Goal: Task Accomplishment & Management: Complete application form

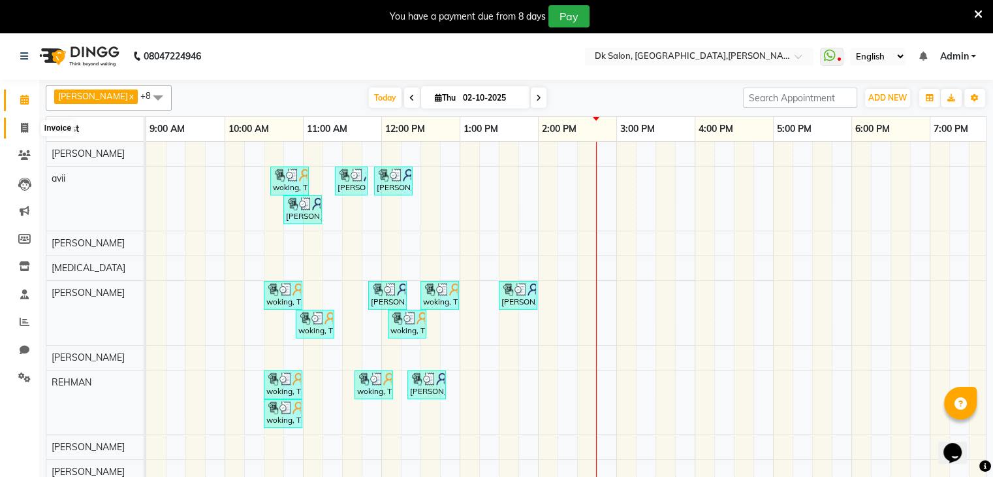
click at [26, 130] on icon at bounding box center [24, 128] width 7 height 10
select select "8913"
select select "service"
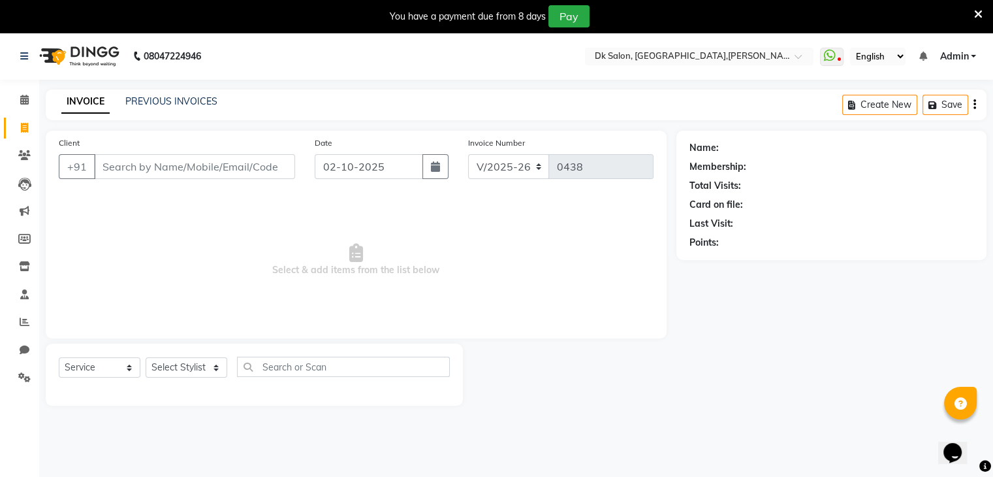
click at [126, 170] on input "Client" at bounding box center [194, 166] width 201 height 25
type input "9311154057"
click at [236, 170] on button "Add Client" at bounding box center [261, 166] width 67 height 25
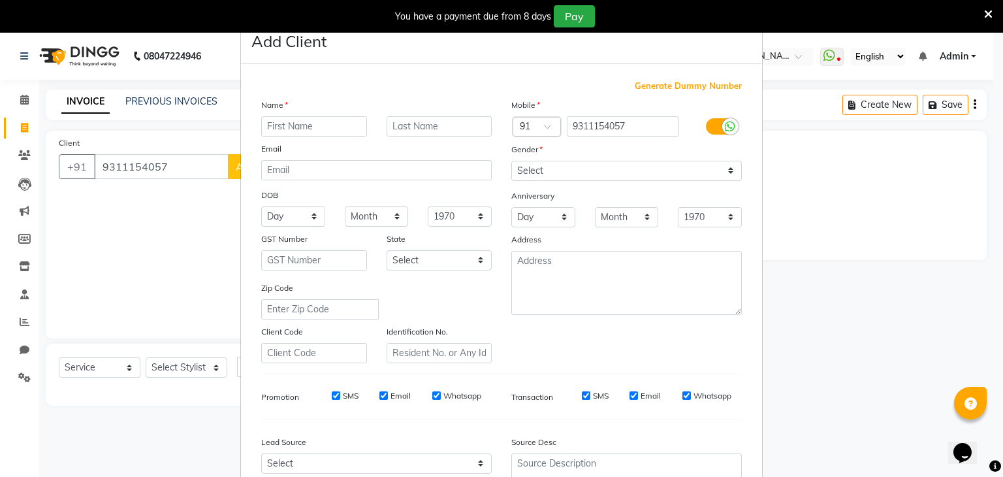
click at [309, 126] on input "text" at bounding box center [314, 126] width 106 height 20
type input "[PERSON_NAME]"
click at [441, 125] on input "text" at bounding box center [439, 126] width 106 height 20
click at [518, 168] on select "Select [DEMOGRAPHIC_DATA] [DEMOGRAPHIC_DATA] Other Prefer Not To Say" at bounding box center [626, 171] width 230 height 20
select select "[DEMOGRAPHIC_DATA]"
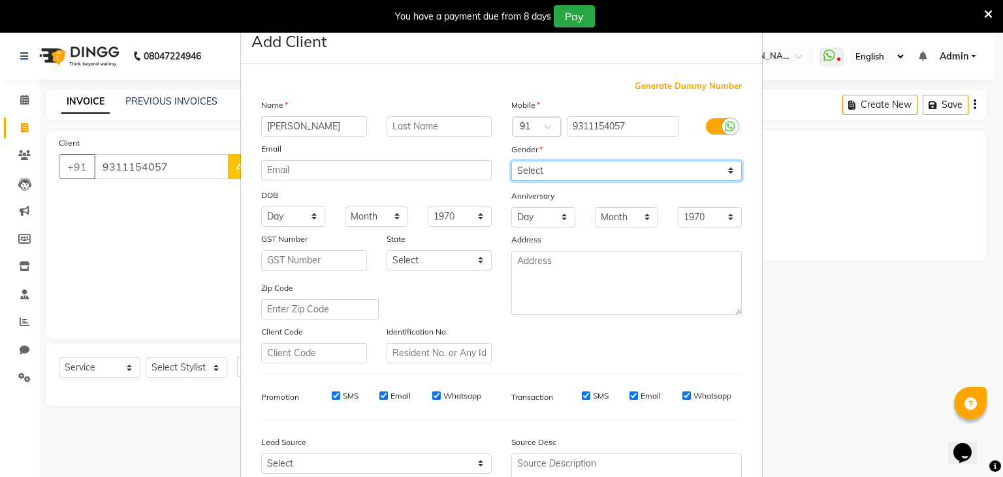
click at [511, 161] on select "Select [DEMOGRAPHIC_DATA] [DEMOGRAPHIC_DATA] Other Prefer Not To Say" at bounding box center [626, 171] width 230 height 20
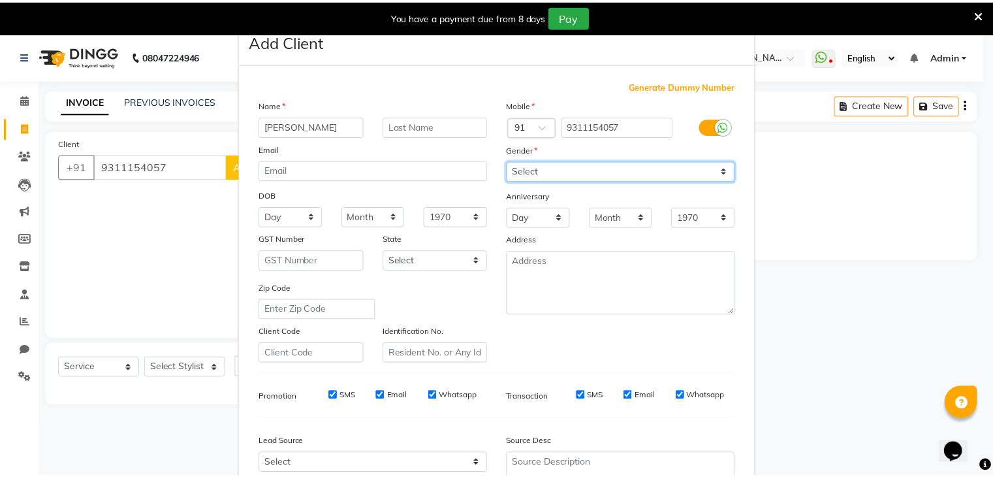
scroll to position [133, 0]
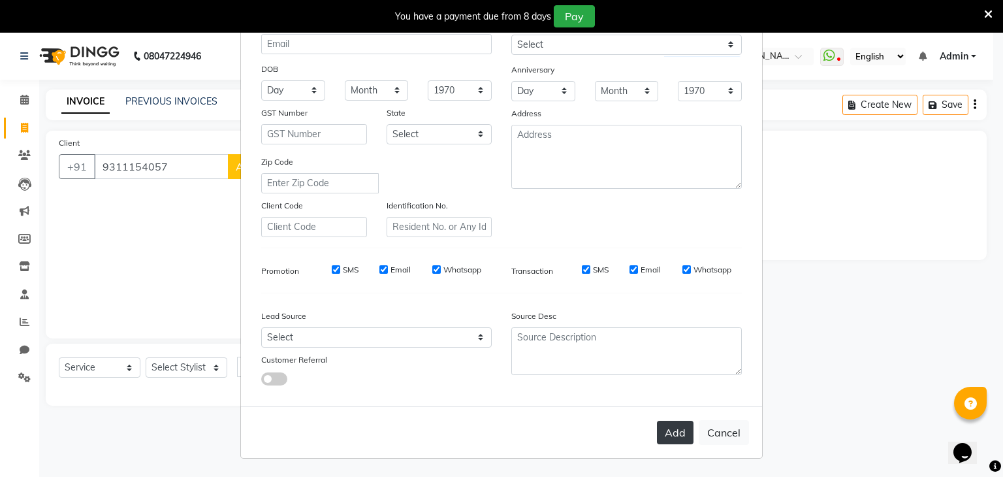
click at [665, 434] on button "Add" at bounding box center [675, 432] width 37 height 24
select select
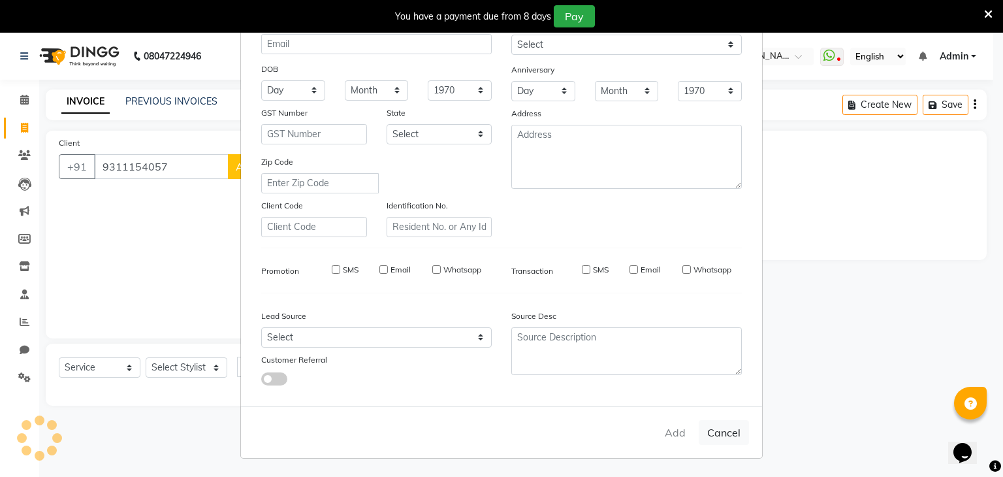
select select
checkbox input "false"
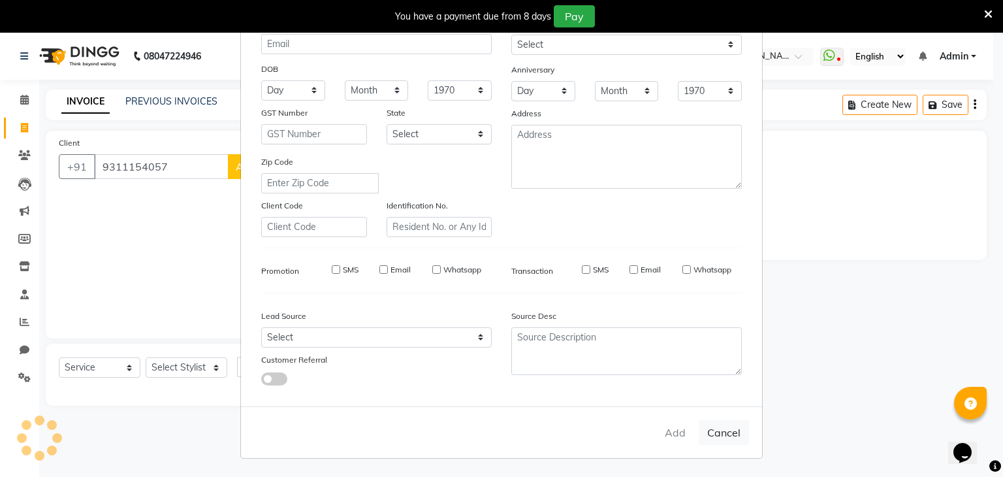
checkbox input "false"
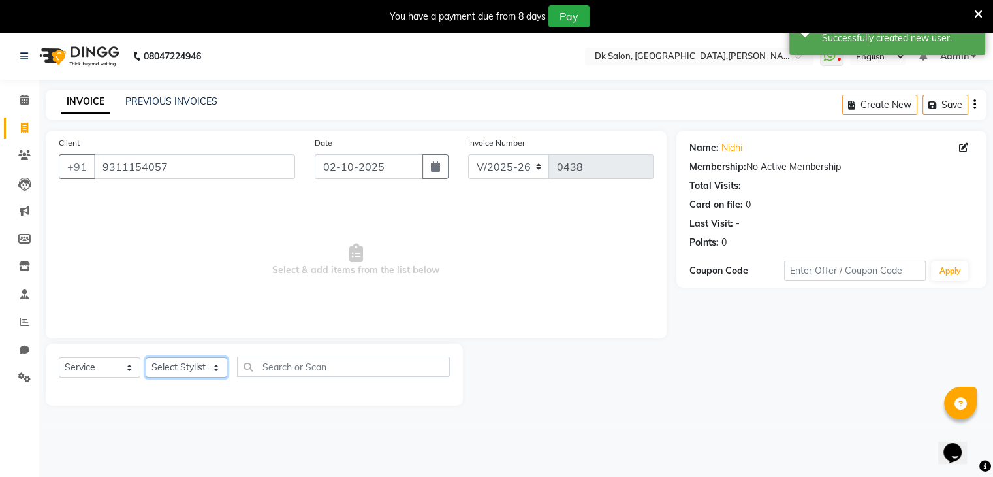
click at [180, 371] on select "Select Stylist [PERSON_NAME] [PERSON_NAME] [MEDICAL_DATA] [PERSON_NAME] [PERSON…" at bounding box center [187, 367] width 82 height 20
select select "90622"
click at [146, 358] on select "Select Stylist [PERSON_NAME] [PERSON_NAME] [MEDICAL_DATA] [PERSON_NAME] [PERSON…" at bounding box center [187, 367] width 82 height 20
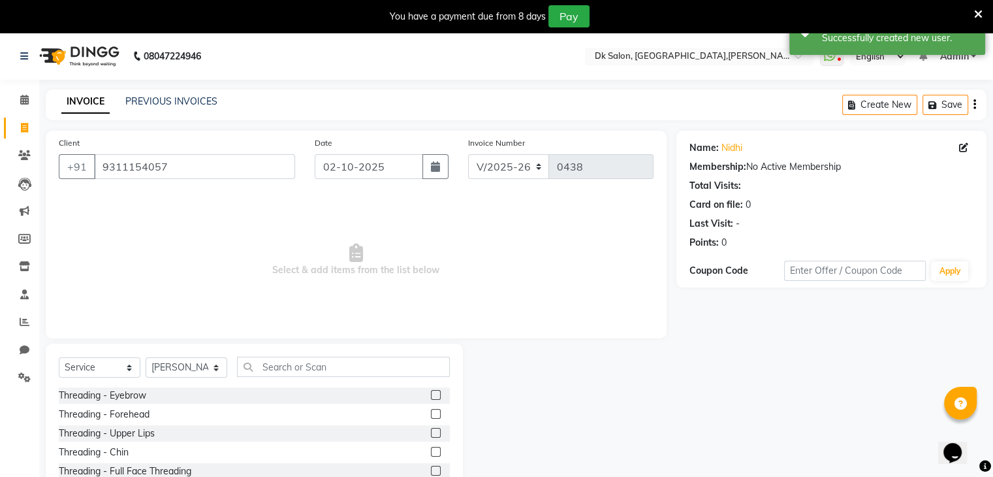
click at [185, 208] on span "Select & add items from the list below" at bounding box center [356, 260] width 595 height 131
click at [296, 362] on input "text" at bounding box center [343, 366] width 213 height 20
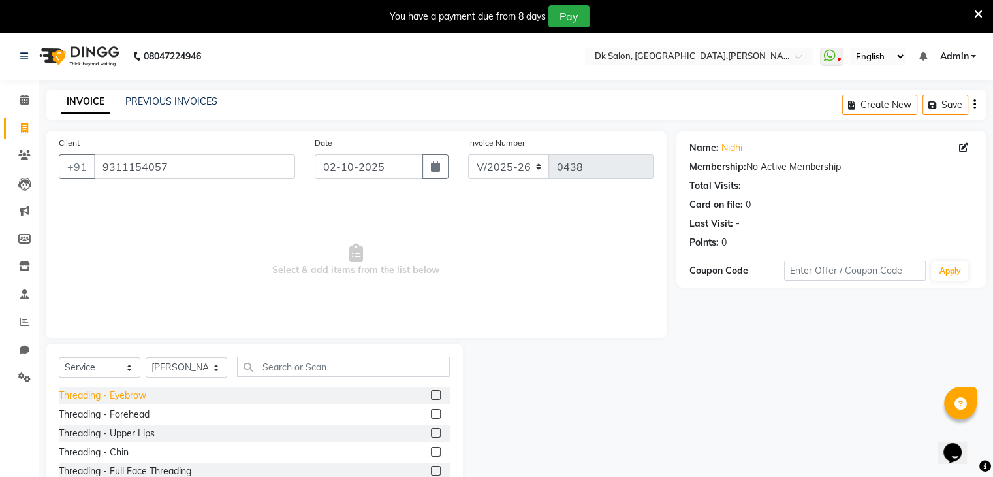
click at [121, 398] on div "Threading - Eyebrow" at bounding box center [102, 395] width 87 height 14
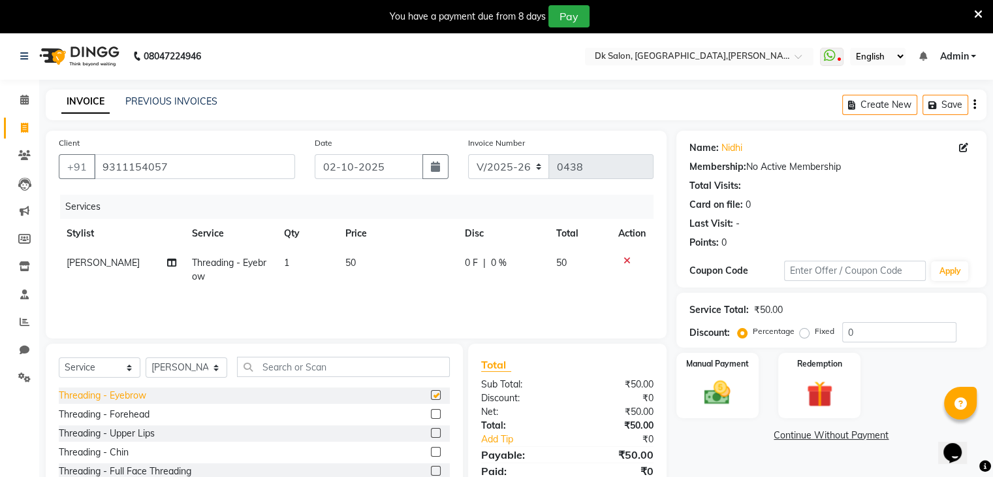
checkbox input "false"
click at [115, 415] on div "Threading - Forehead" at bounding box center [104, 414] width 91 height 14
checkbox input "false"
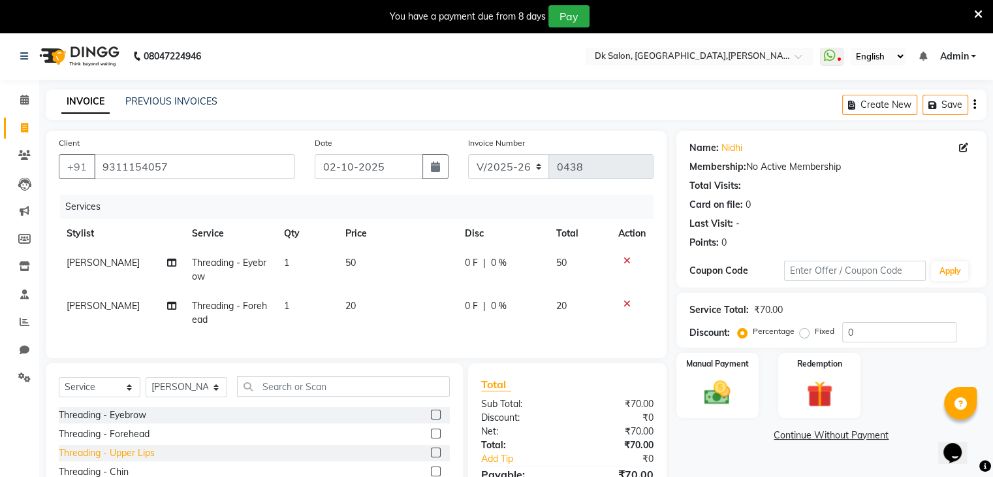
click at [125, 460] on div "Threading - Upper Lips" at bounding box center [107, 453] width 96 height 14
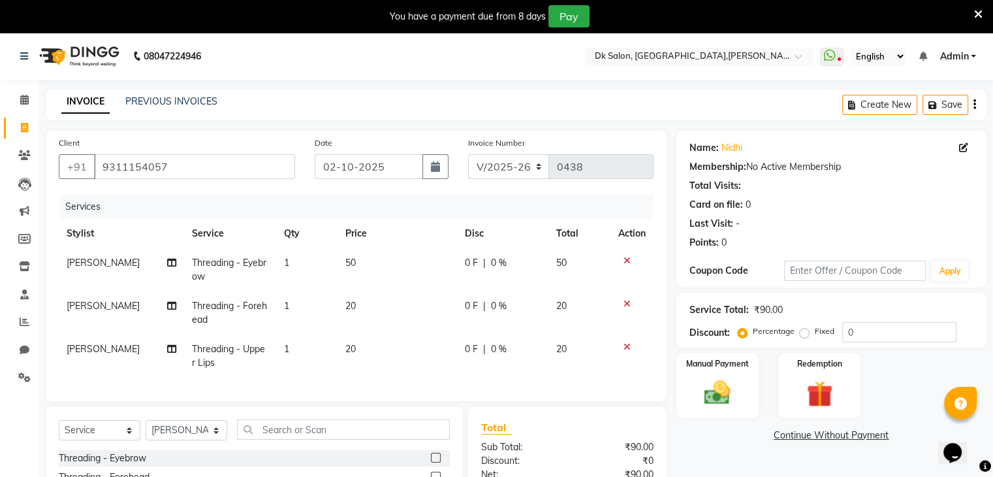
checkbox input "false"
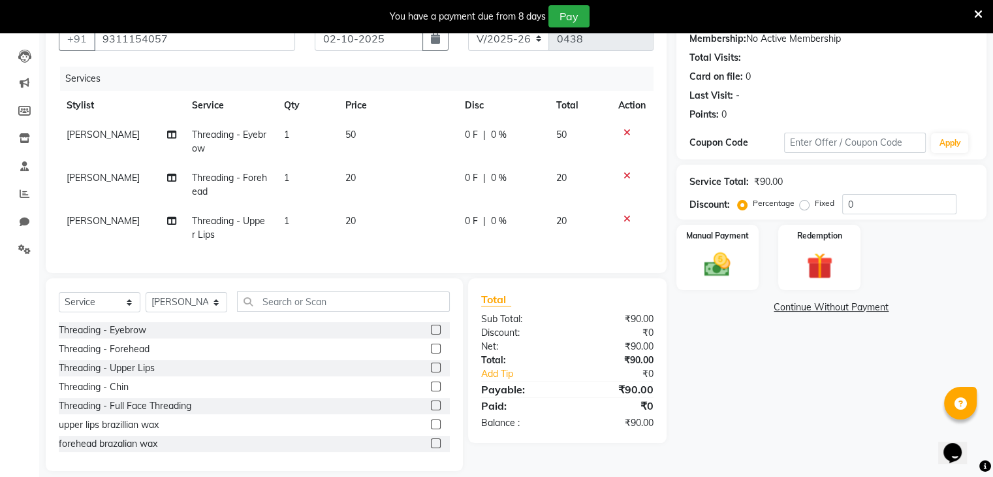
scroll to position [128, 0]
click at [128, 394] on div "Threading - Chin" at bounding box center [94, 387] width 70 height 14
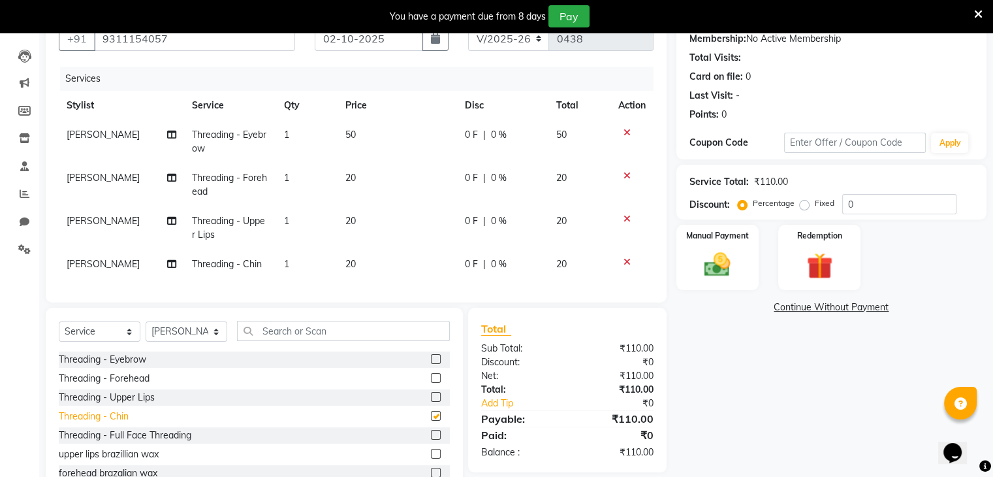
checkbox input "false"
click at [348, 270] on td "20" at bounding box center [397, 263] width 119 height 29
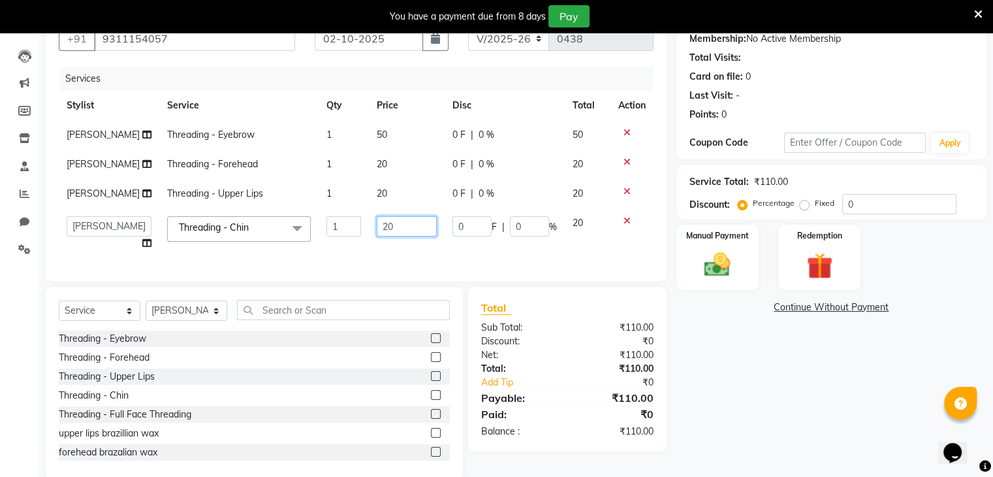
click at [392, 236] on input "20" at bounding box center [407, 226] width 60 height 20
type input "2"
type input "10"
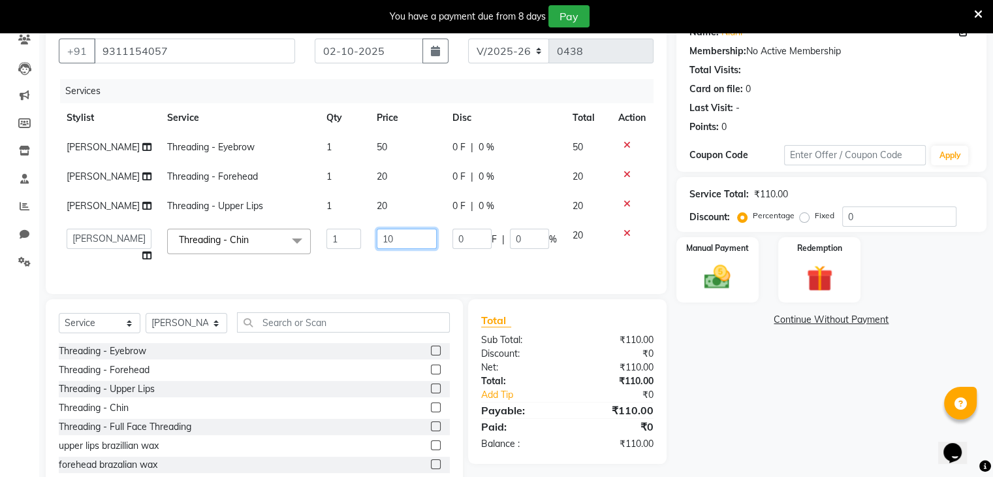
scroll to position [115, 0]
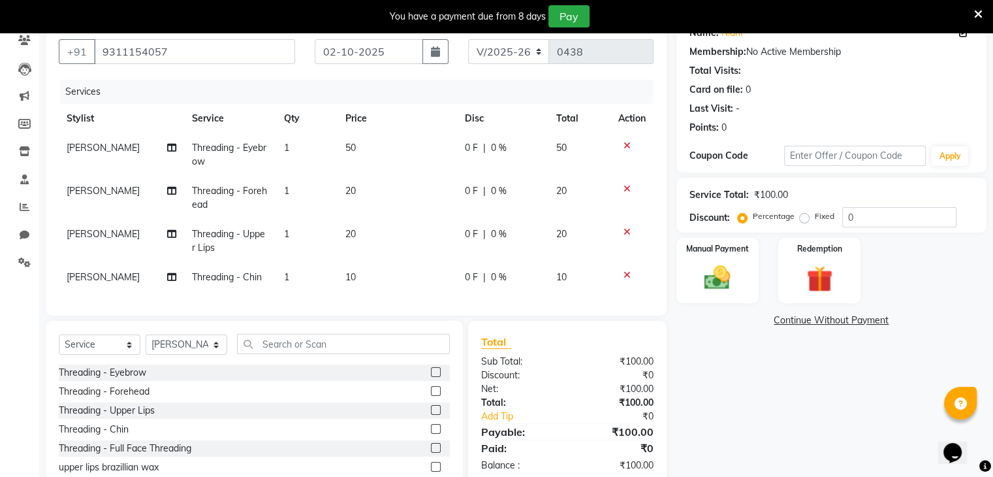
click at [627, 274] on icon at bounding box center [626, 274] width 7 height 9
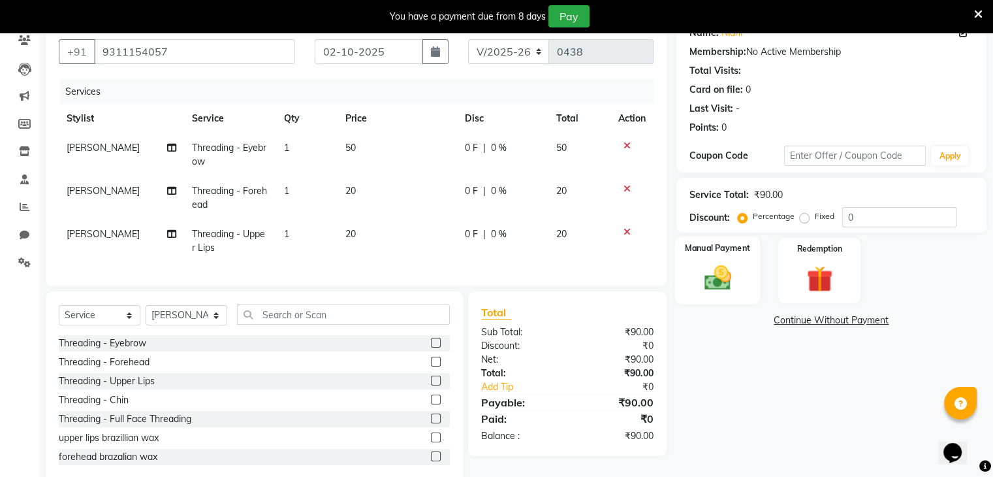
click at [718, 280] on img at bounding box center [717, 277] width 44 height 31
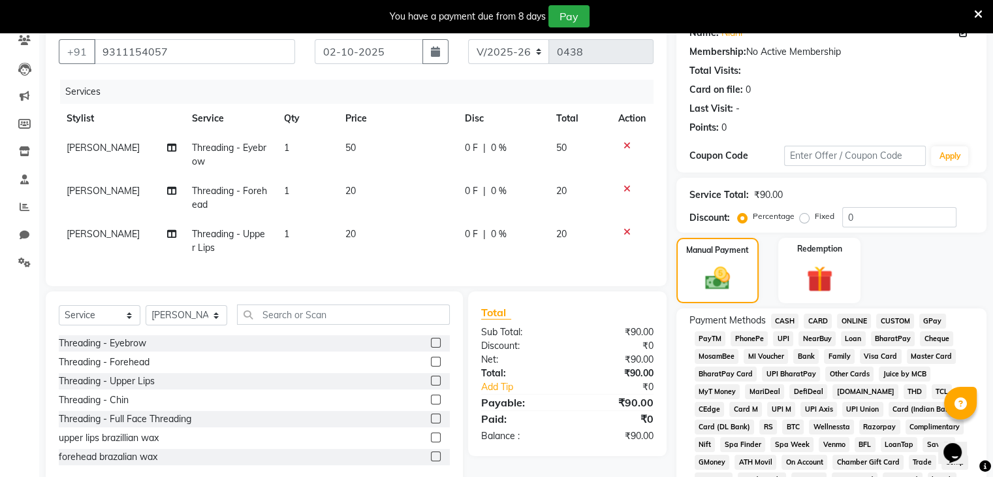
click at [781, 317] on span "CASH" at bounding box center [785, 320] width 28 height 15
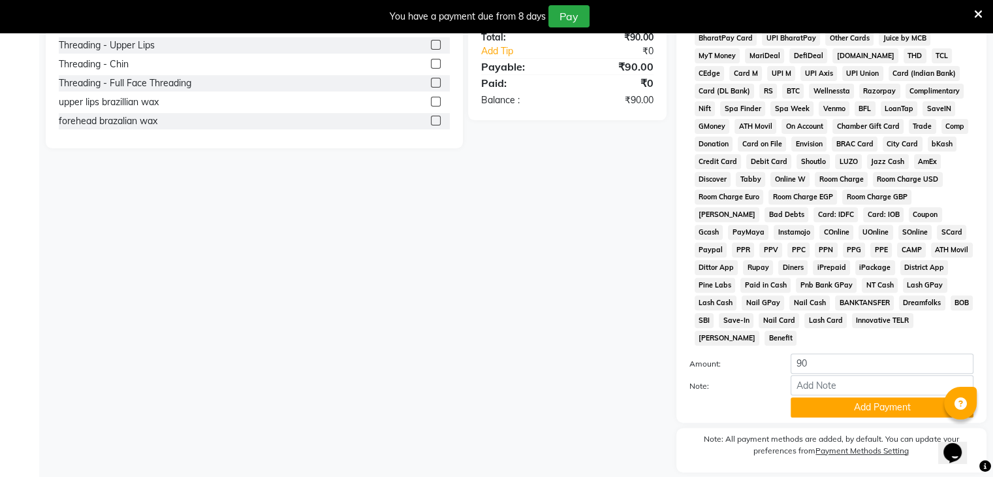
scroll to position [455, 0]
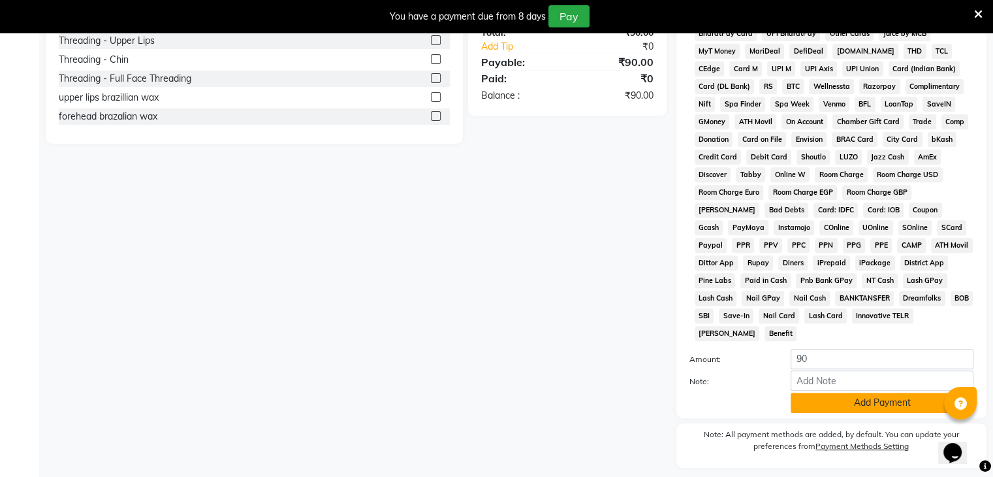
click at [868, 398] on button "Add Payment" at bounding box center [882, 402] width 183 height 20
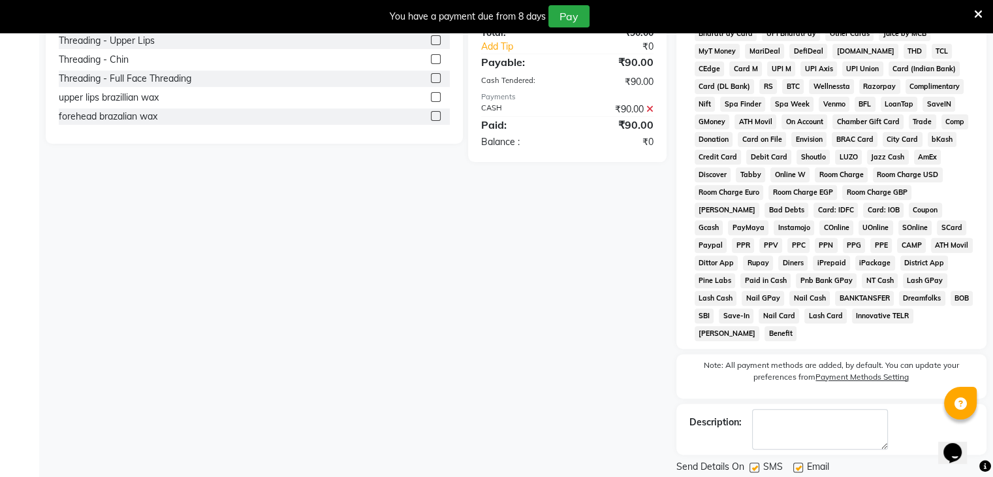
scroll to position [488, 0]
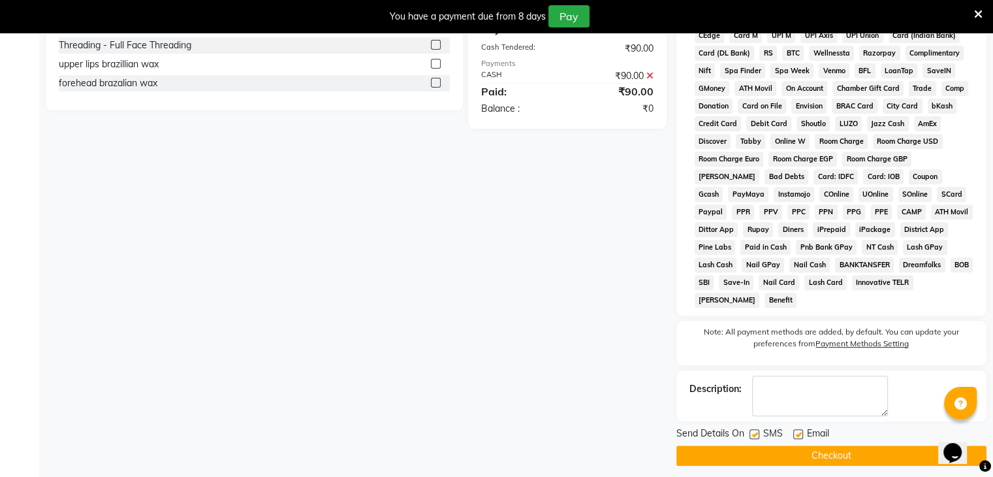
click at [820, 445] on button "Checkout" at bounding box center [831, 455] width 310 height 20
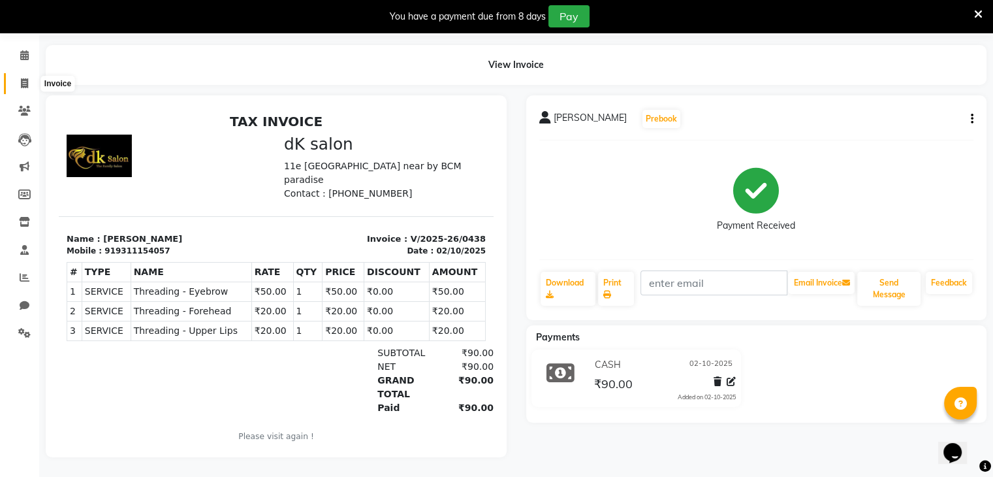
click at [16, 76] on span at bounding box center [24, 83] width 23 height 15
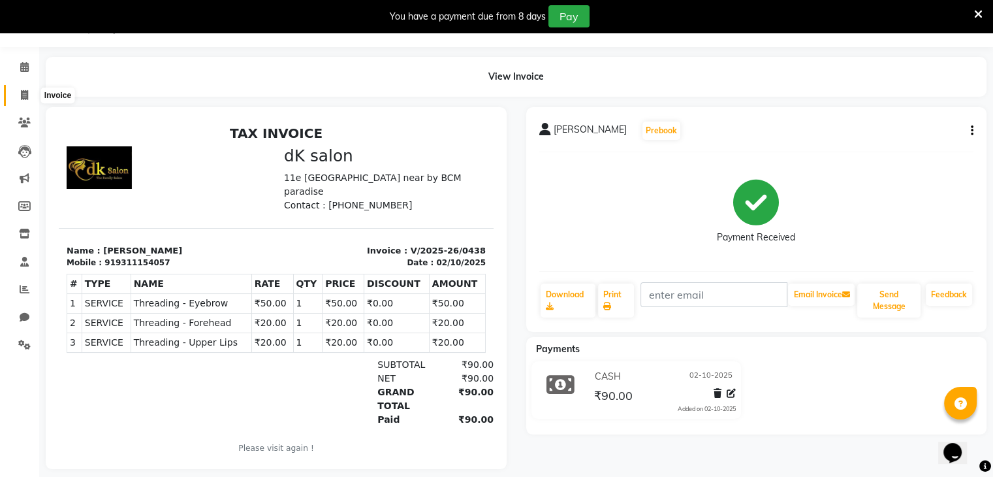
select select "8913"
select select "service"
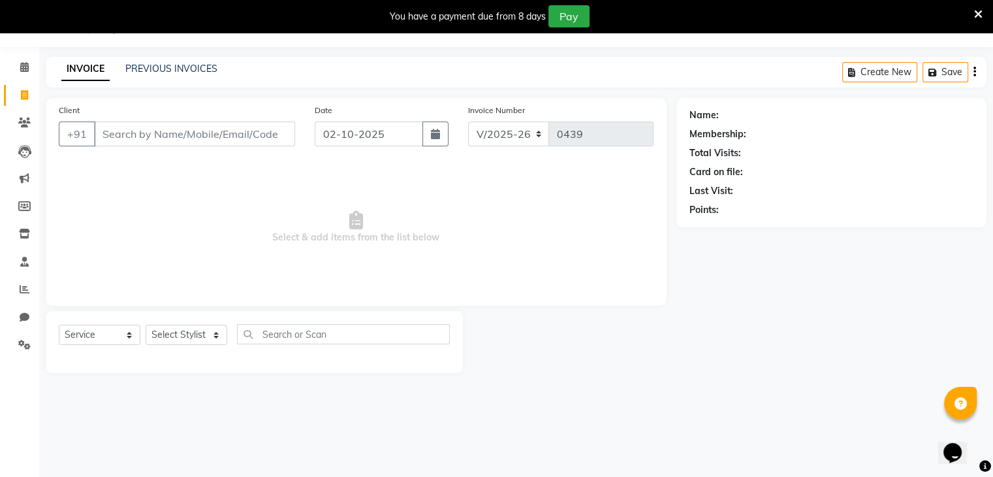
click at [132, 140] on input "Client" at bounding box center [194, 133] width 201 height 25
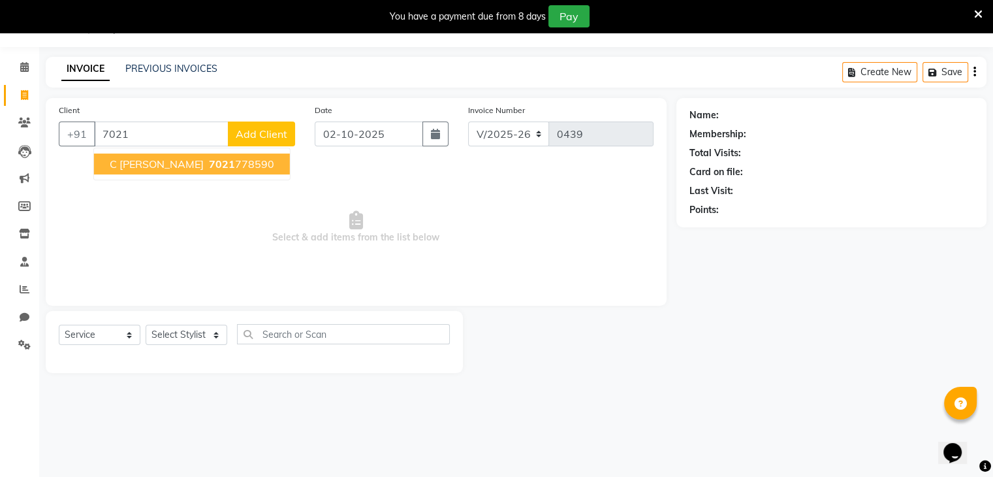
click at [146, 170] on button "C [PERSON_NAME] 7021 778590" at bounding box center [192, 163] width 196 height 21
type input "7021778590"
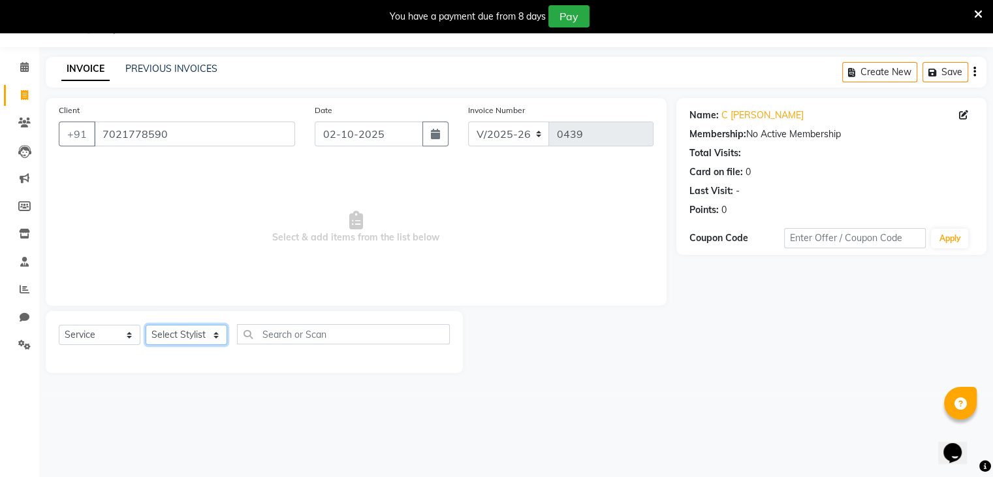
click at [157, 338] on select "Select Stylist [PERSON_NAME] [PERSON_NAME] [MEDICAL_DATA] [PERSON_NAME] [PERSON…" at bounding box center [187, 334] width 82 height 20
select select "90622"
click at [146, 325] on select "Select Stylist [PERSON_NAME] [PERSON_NAME] [MEDICAL_DATA] [PERSON_NAME] [PERSON…" at bounding box center [187, 334] width 82 height 20
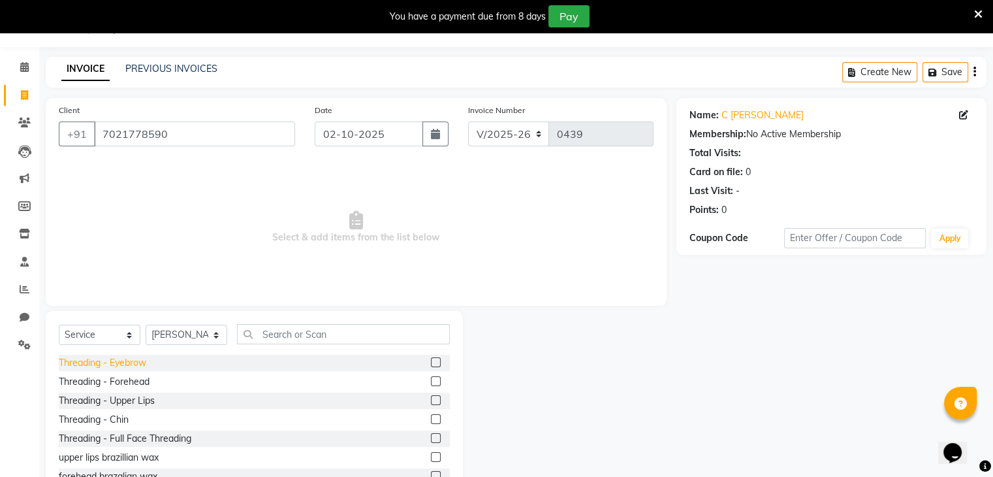
click at [144, 366] on div "Threading - Eyebrow" at bounding box center [102, 363] width 87 height 14
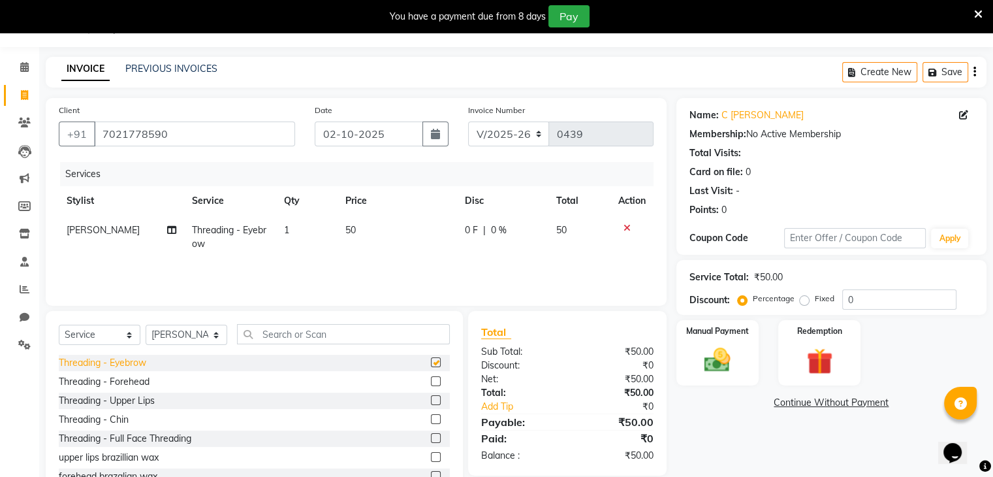
checkbox input "false"
click at [196, 328] on select "Select Stylist [PERSON_NAME] [PERSON_NAME] [MEDICAL_DATA] [PERSON_NAME] [PERSON…" at bounding box center [187, 334] width 82 height 20
select select "90620"
click at [146, 325] on select "Select Stylist [PERSON_NAME] [PERSON_NAME] [MEDICAL_DATA] [PERSON_NAME] [PERSON…" at bounding box center [187, 334] width 82 height 20
click at [304, 336] on input "text" at bounding box center [343, 334] width 213 height 20
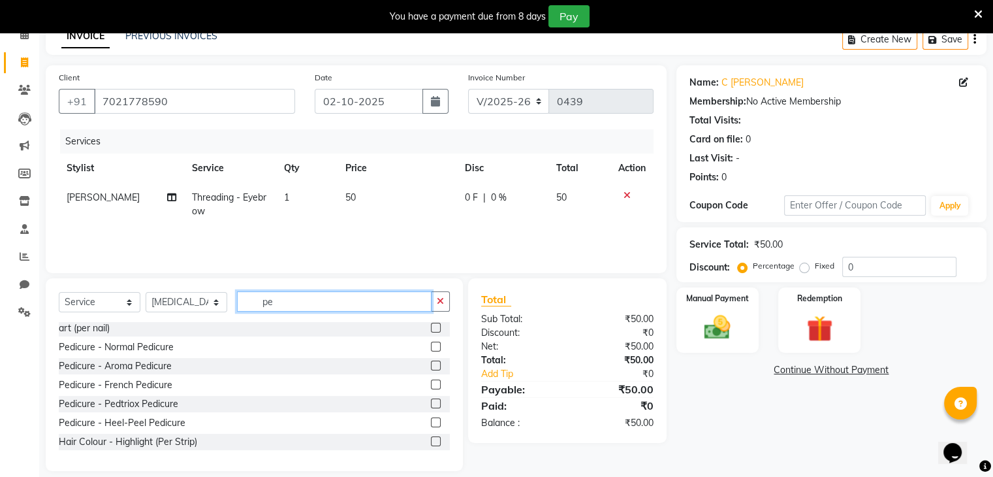
scroll to position [67, 0]
type input "pe"
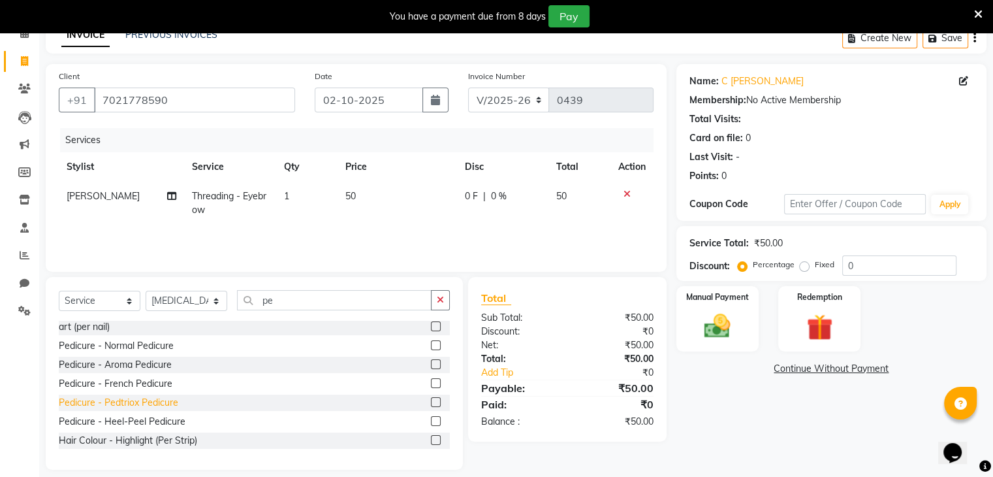
click at [138, 399] on div "Pedicure - Pedtriox Pedicure" at bounding box center [118, 403] width 119 height 14
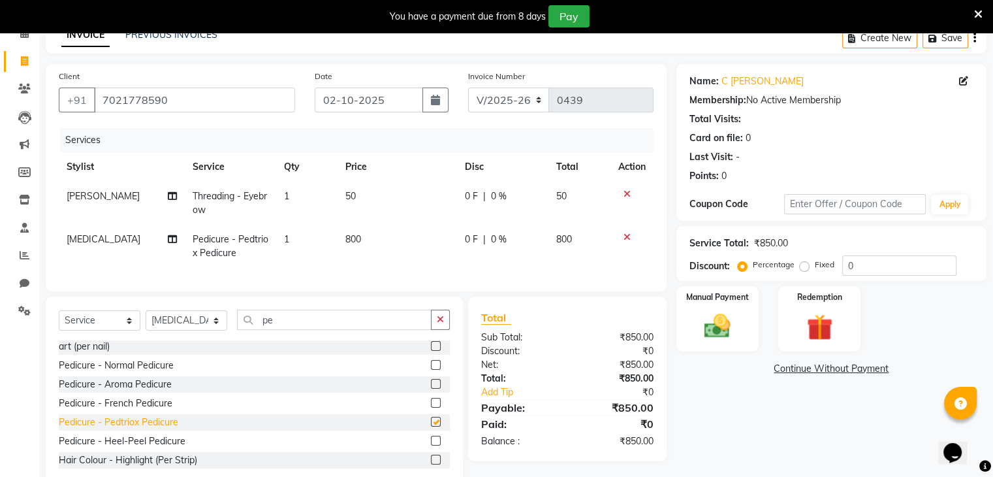
checkbox input "false"
click at [346, 238] on span "800" at bounding box center [353, 239] width 16 height 12
select select "90620"
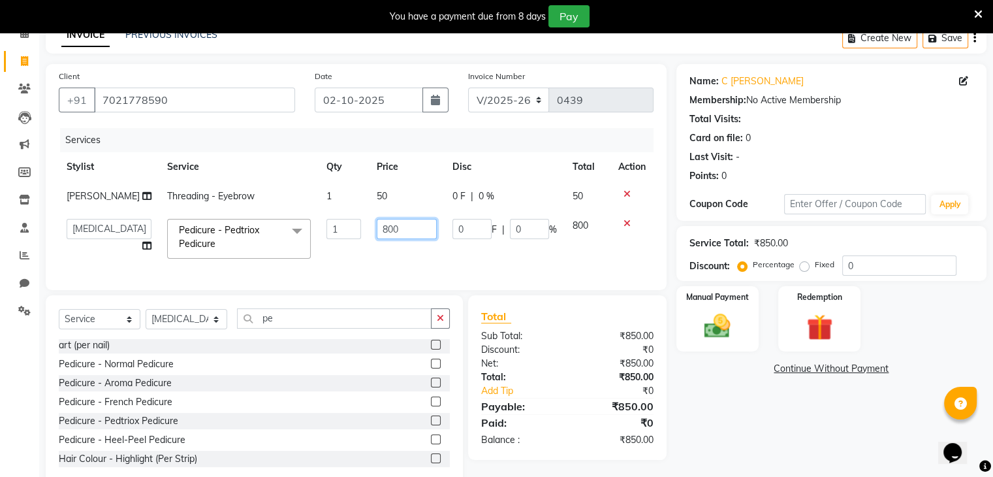
click at [389, 239] on input "800" at bounding box center [407, 229] width 60 height 20
type input "8"
type input "900"
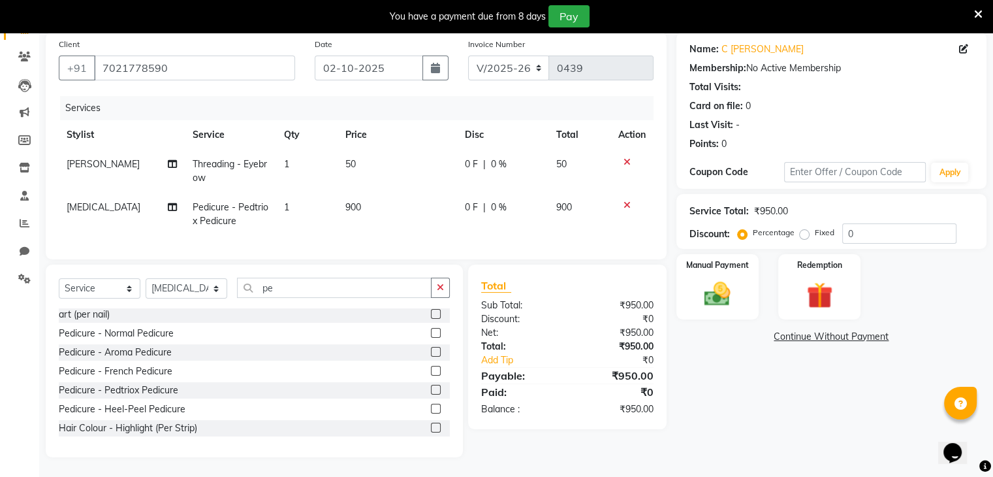
click at [573, 193] on td "900" at bounding box center [579, 214] width 62 height 43
select select "90620"
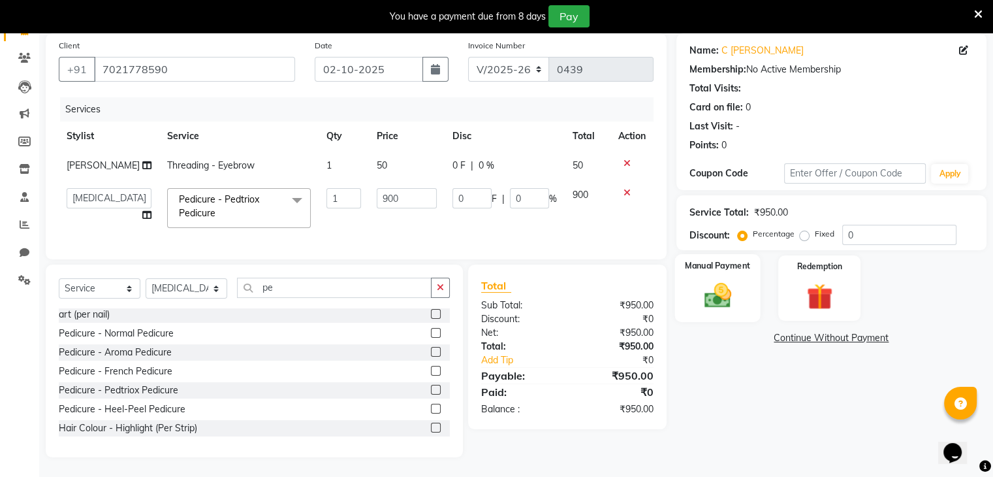
click at [723, 280] on img at bounding box center [717, 295] width 44 height 31
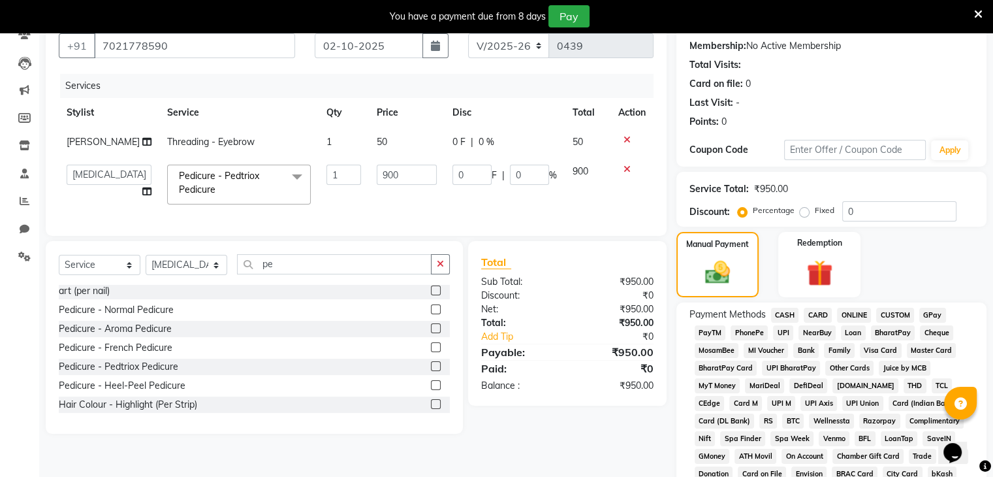
click at [856, 314] on span "ONLINE" at bounding box center [854, 314] width 34 height 15
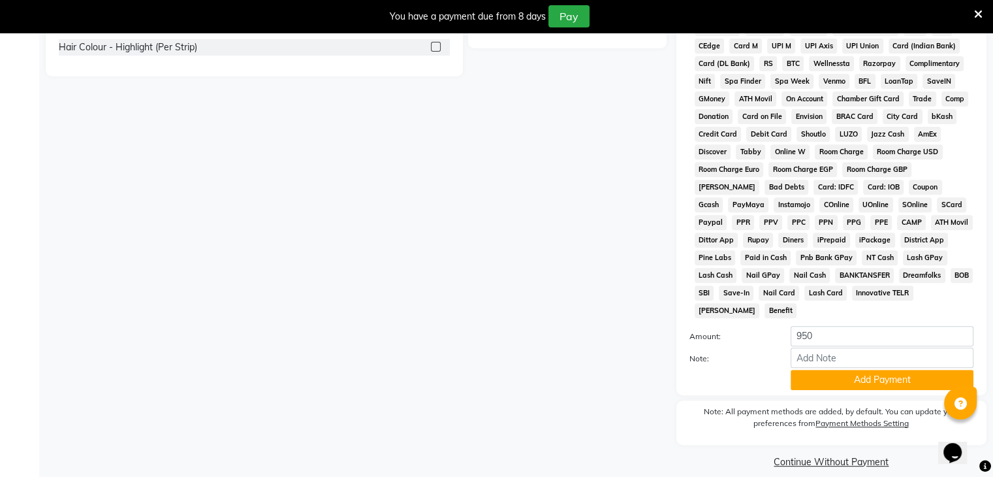
scroll to position [486, 0]
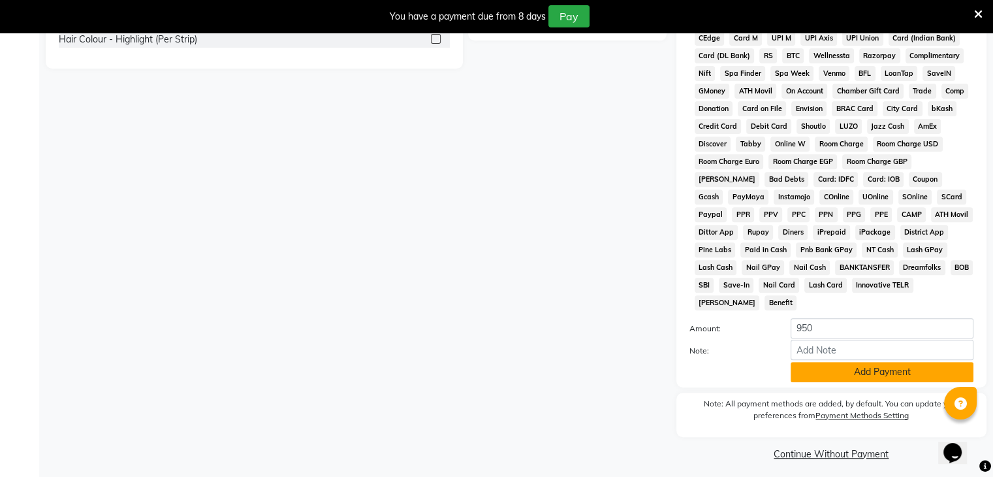
click at [838, 364] on button "Add Payment" at bounding box center [882, 372] width 183 height 20
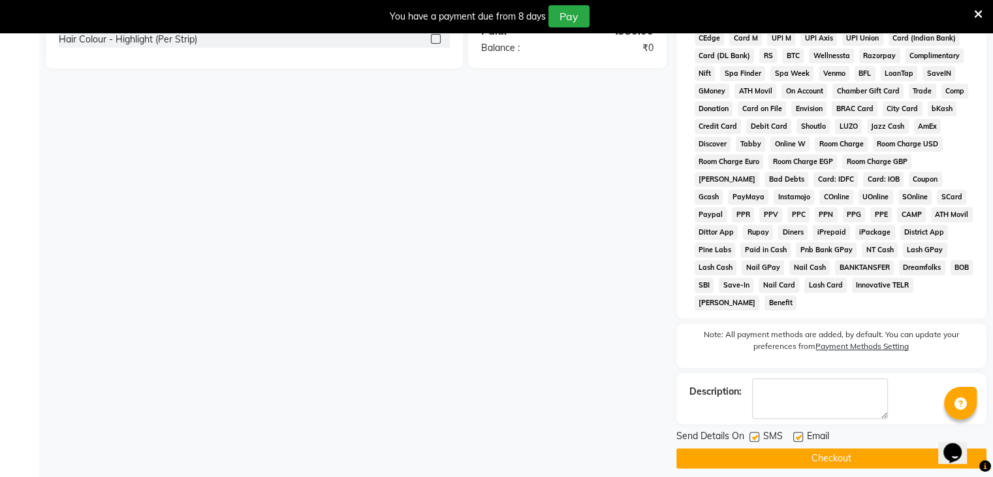
click at [859, 449] on button "Checkout" at bounding box center [831, 458] width 310 height 20
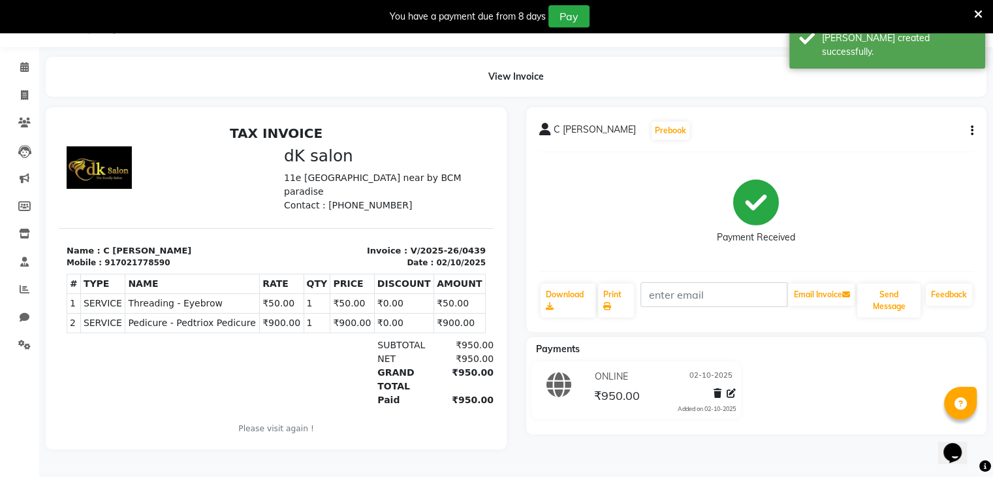
click at [712, 310] on div "Email Invoice" at bounding box center [747, 300] width 215 height 37
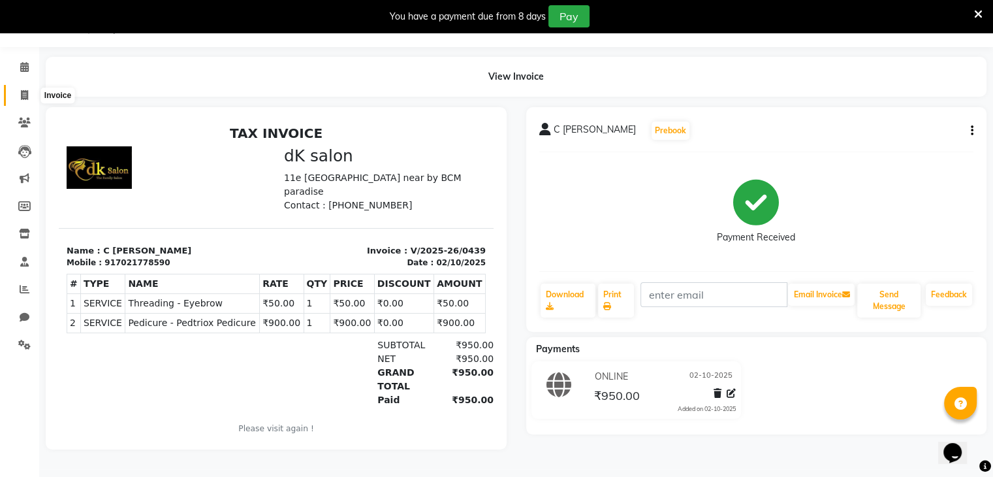
click at [24, 95] on icon at bounding box center [24, 95] width 7 height 10
select select "8913"
select select "service"
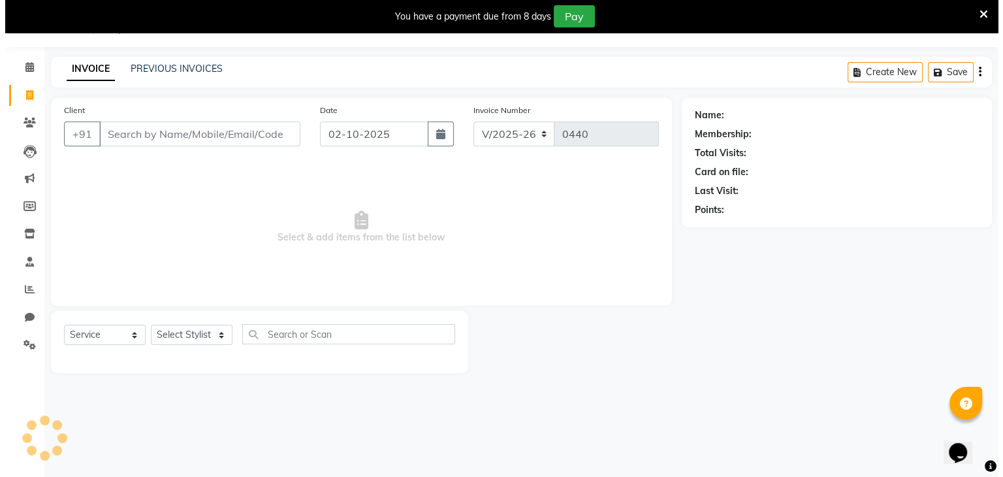
scroll to position [33, 0]
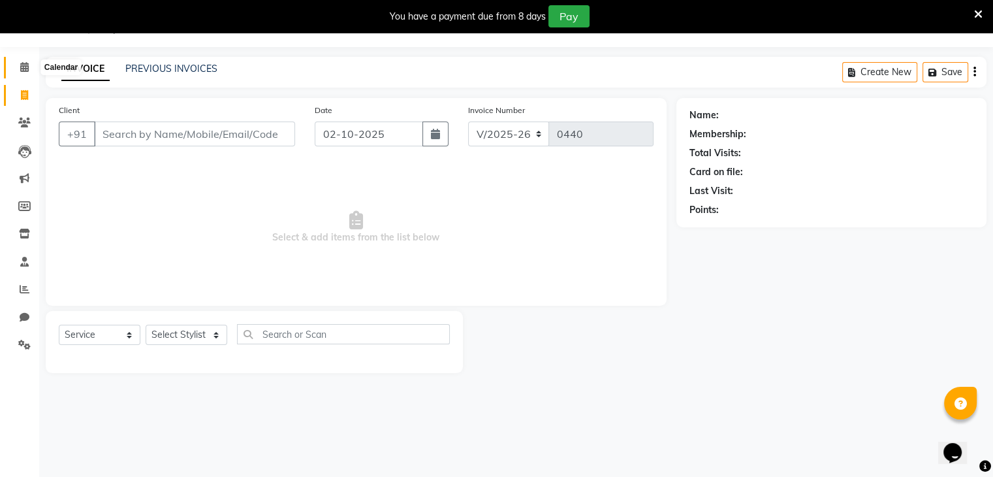
click at [18, 63] on span at bounding box center [24, 67] width 23 height 15
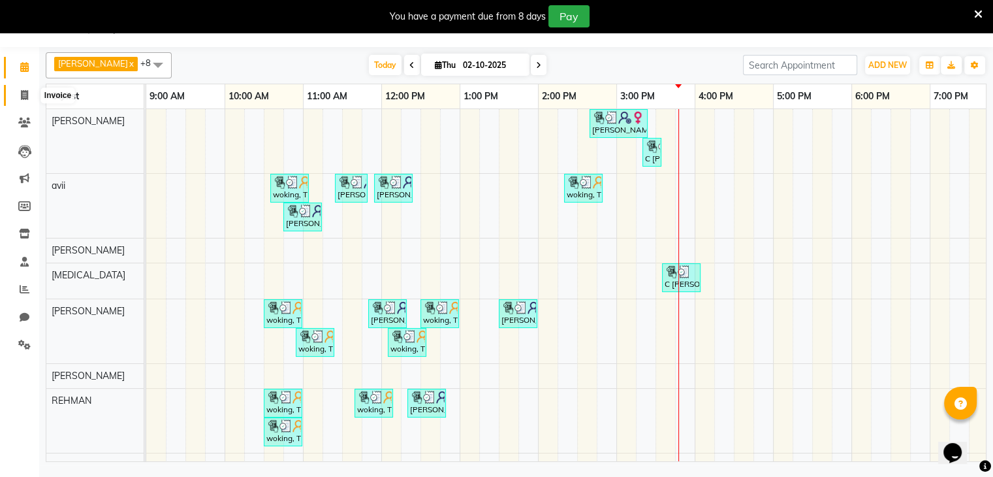
click at [24, 91] on icon at bounding box center [24, 95] width 7 height 10
select select "service"
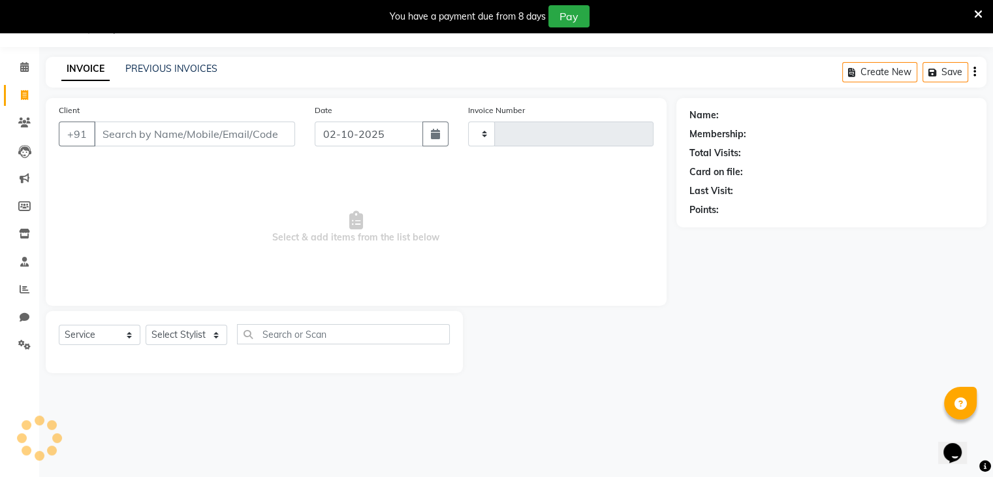
type input "0440"
select select "8913"
click at [136, 139] on input "Client" at bounding box center [194, 133] width 201 height 25
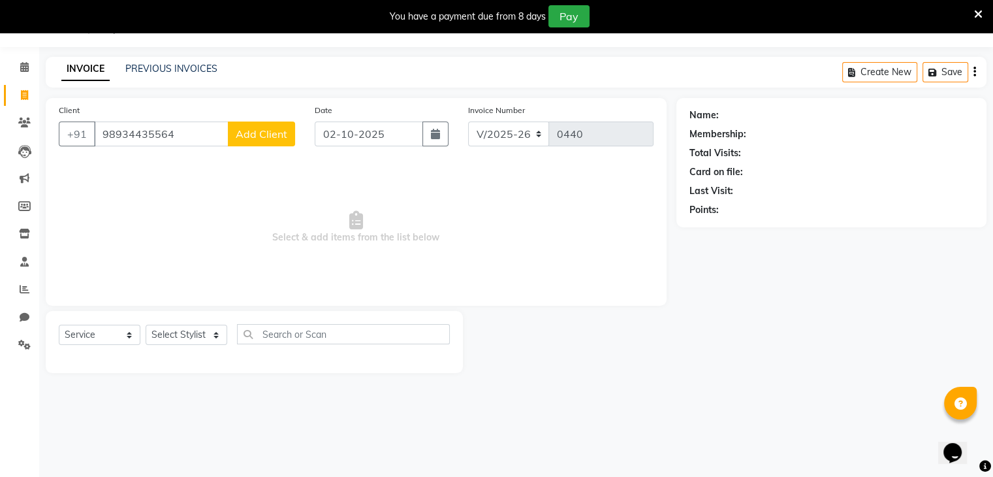
click at [153, 135] on input "98934435564" at bounding box center [161, 133] width 134 height 25
type input "9893443564"
click at [264, 133] on span "Add Client" at bounding box center [262, 133] width 52 height 13
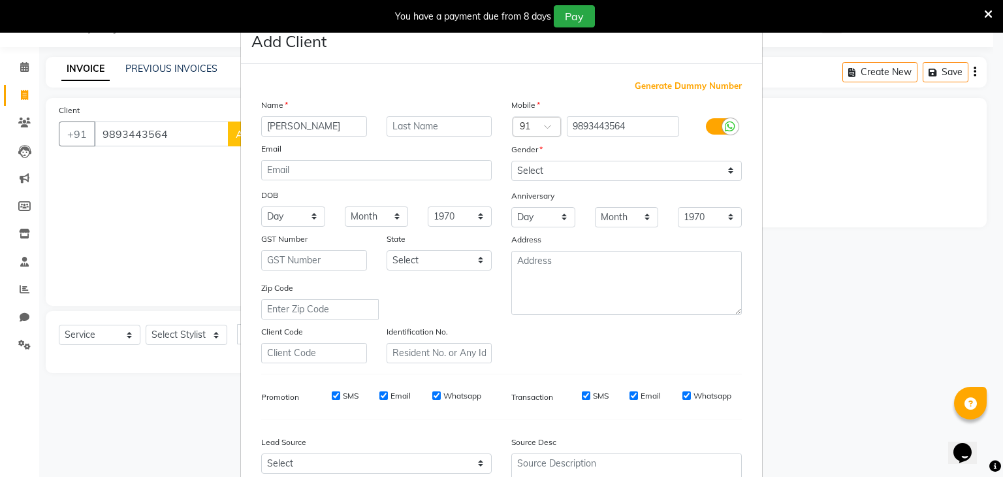
type input "[PERSON_NAME]"
click at [547, 166] on select "Select [DEMOGRAPHIC_DATA] [DEMOGRAPHIC_DATA] Other Prefer Not To Say" at bounding box center [626, 171] width 230 height 20
select select "[DEMOGRAPHIC_DATA]"
click at [511, 161] on select "Select [DEMOGRAPHIC_DATA] [DEMOGRAPHIC_DATA] Other Prefer Not To Say" at bounding box center [626, 171] width 230 height 20
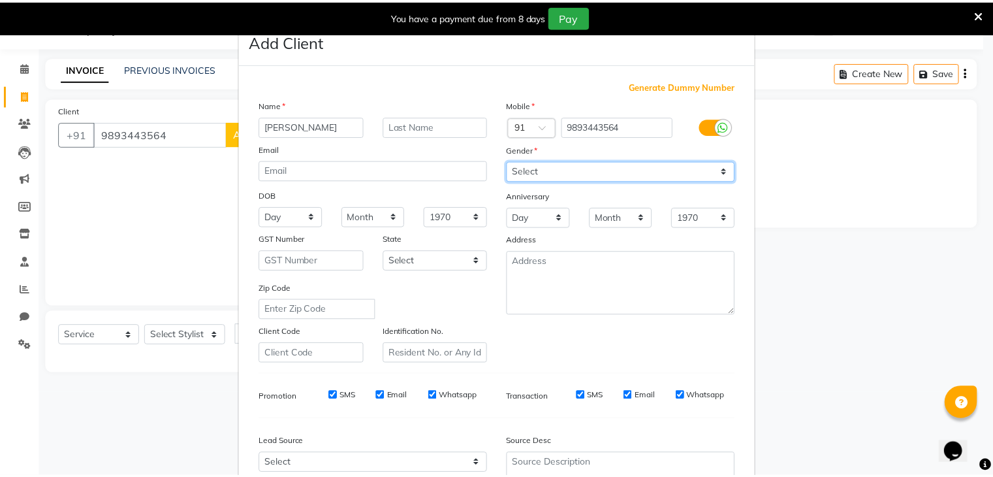
scroll to position [133, 0]
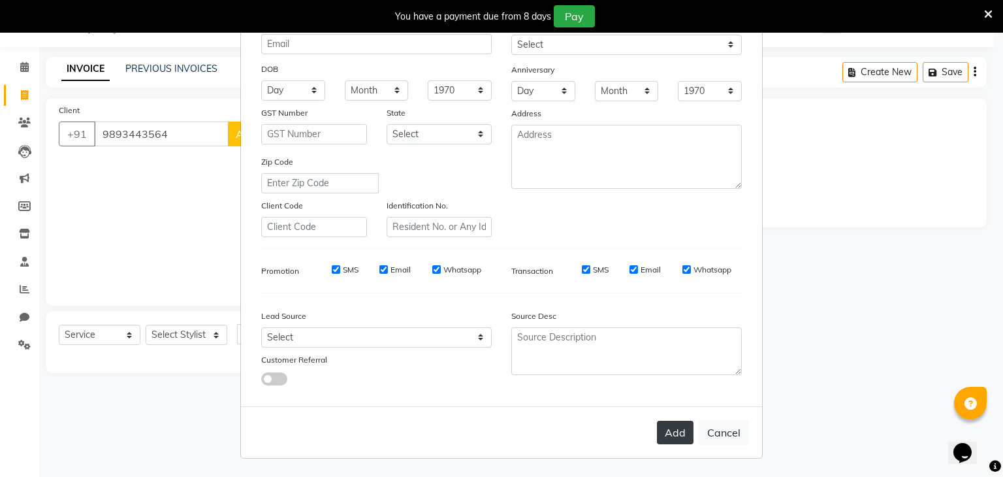
click at [676, 426] on button "Add" at bounding box center [675, 432] width 37 height 24
select select
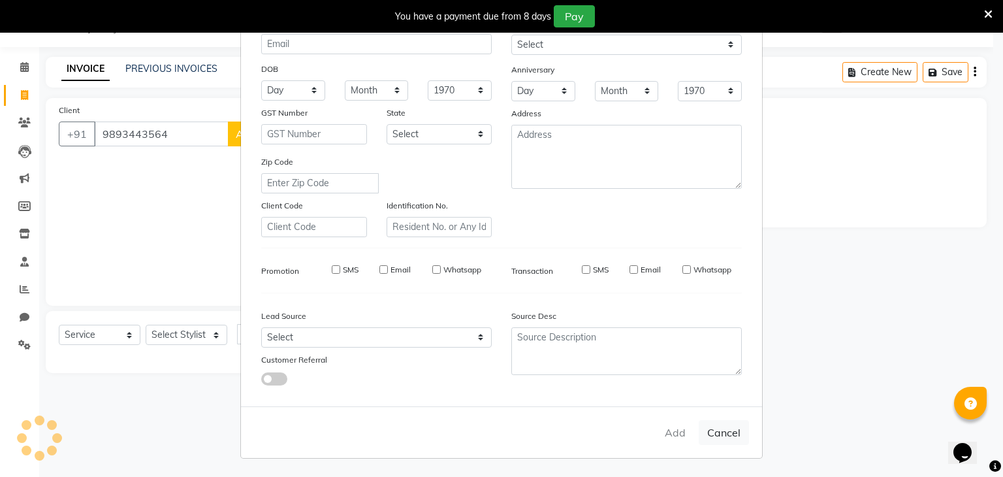
select select
checkbox input "false"
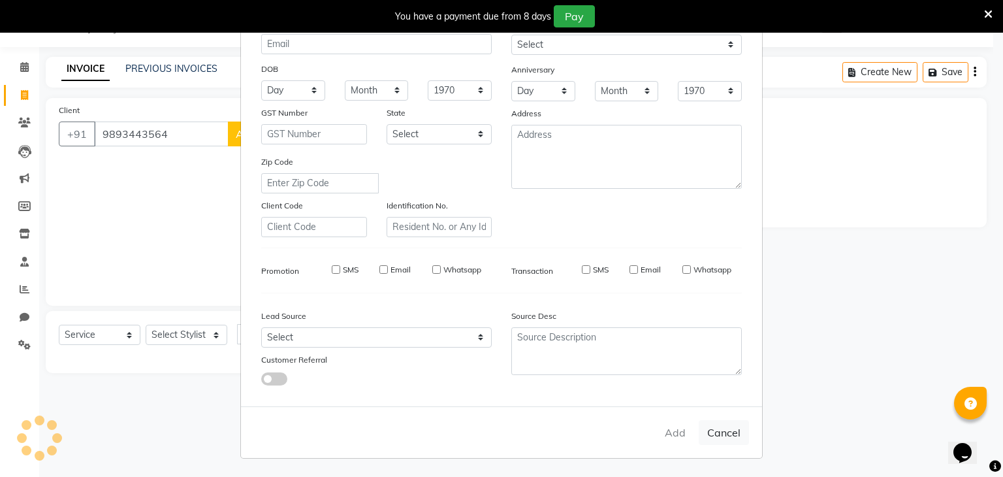
checkbox input "false"
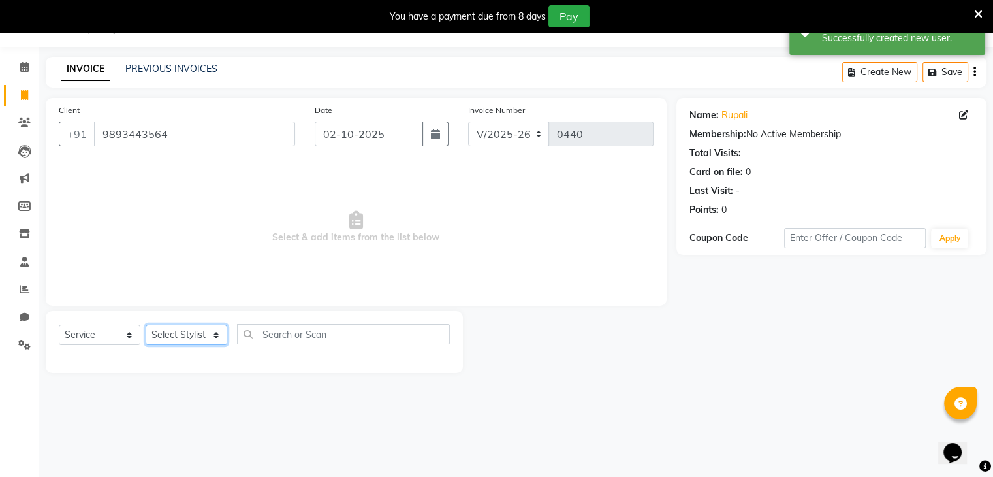
click at [181, 340] on select "Select Stylist [PERSON_NAME] [PERSON_NAME] [MEDICAL_DATA] [PERSON_NAME] [PERSON…" at bounding box center [187, 334] width 82 height 20
select select "90622"
click at [146, 325] on select "Select Stylist [PERSON_NAME] [PERSON_NAME] [MEDICAL_DATA] [PERSON_NAME] [PERSON…" at bounding box center [187, 334] width 82 height 20
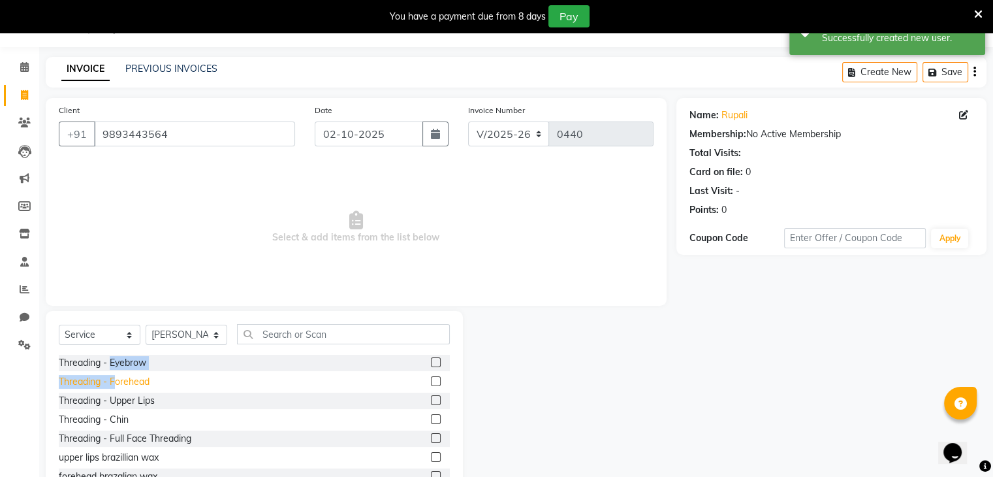
drag, startPoint x: 112, startPoint y: 356, endPoint x: 118, endPoint y: 383, distance: 27.3
click at [118, 383] on div "Threading - Eyebrow Threading - Forehead Threading - Upper Lips Threading - Chi…" at bounding box center [254, 419] width 391 height 131
click at [118, 383] on div "Threading - Forehead" at bounding box center [104, 382] width 91 height 14
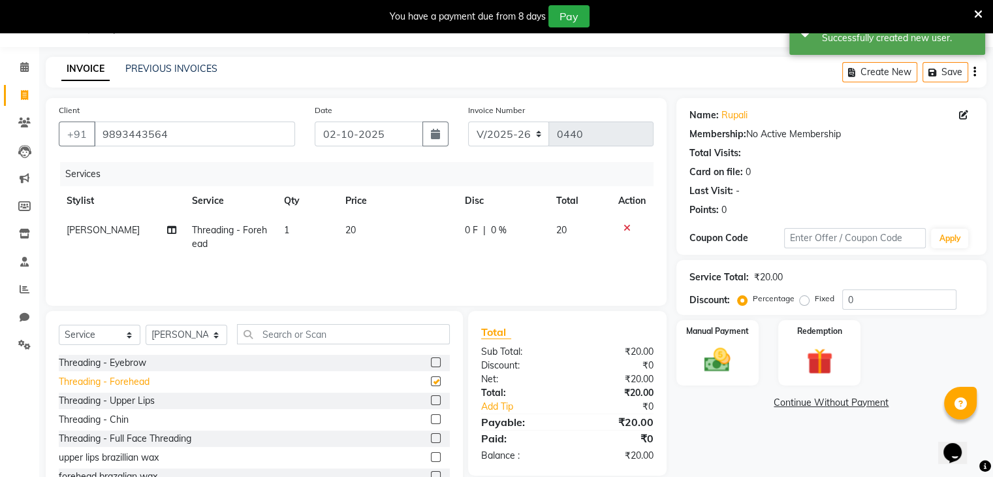
checkbox input "false"
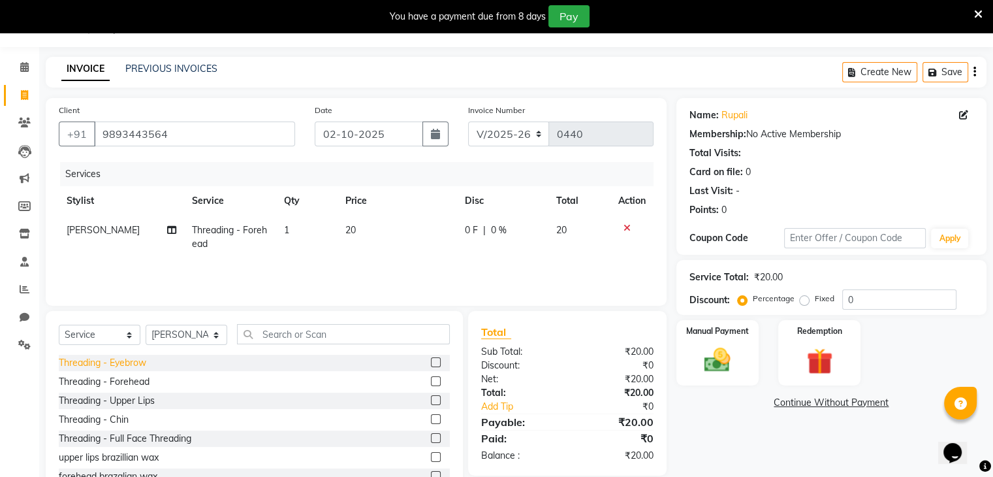
click at [119, 362] on div "Threading - Eyebrow" at bounding box center [102, 363] width 87 height 14
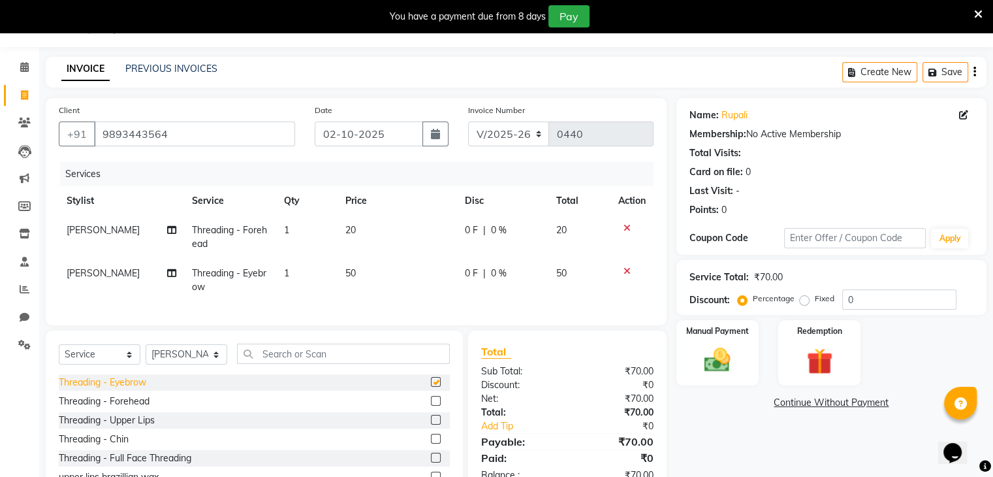
checkbox input "false"
click at [136, 427] on div "Threading - Upper Lips" at bounding box center [107, 420] width 96 height 14
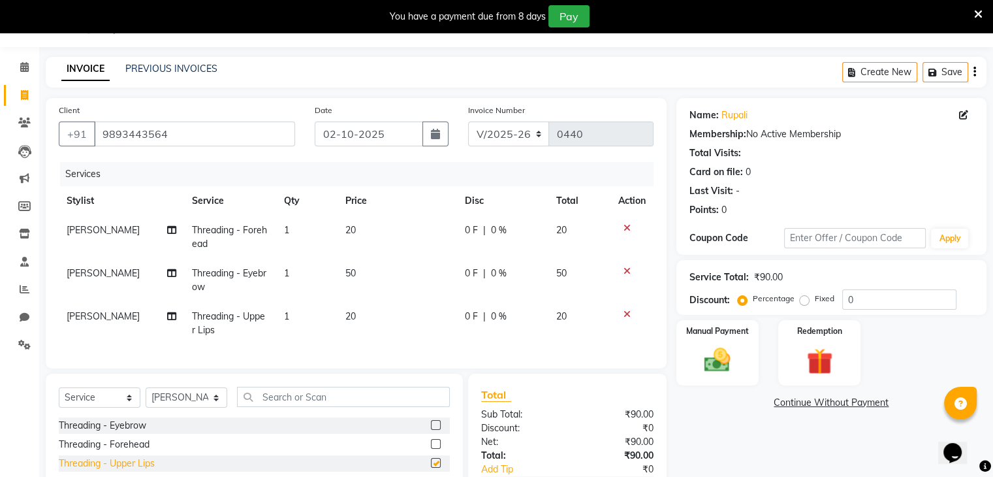
checkbox input "false"
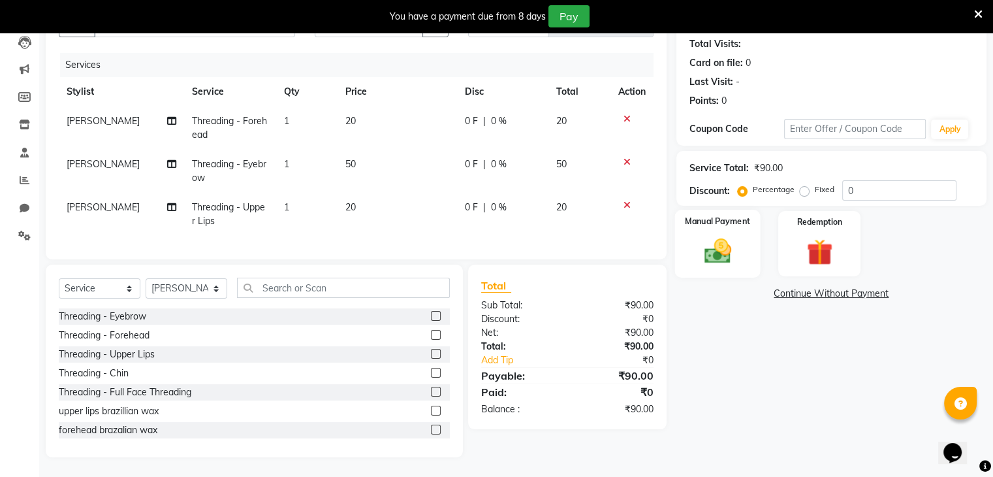
click at [721, 247] on img at bounding box center [717, 251] width 44 height 31
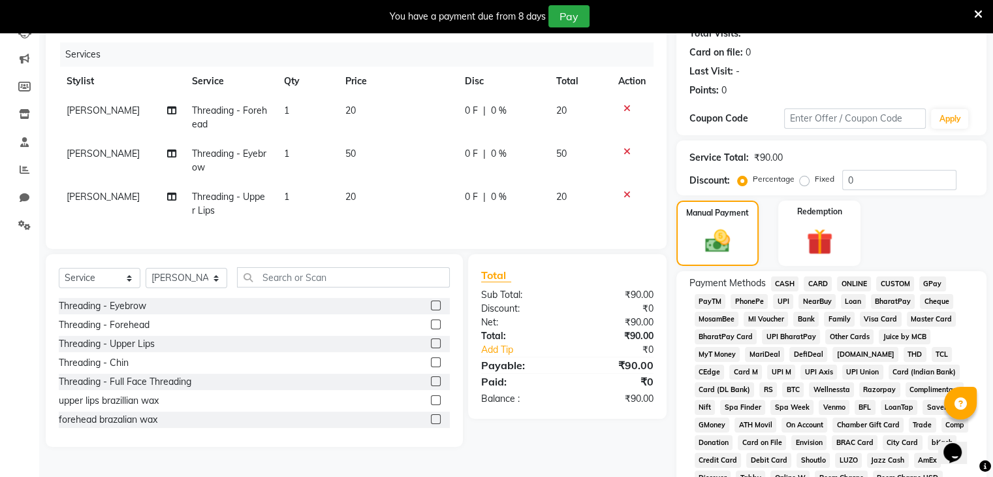
click at [850, 283] on span "ONLINE" at bounding box center [854, 283] width 34 height 15
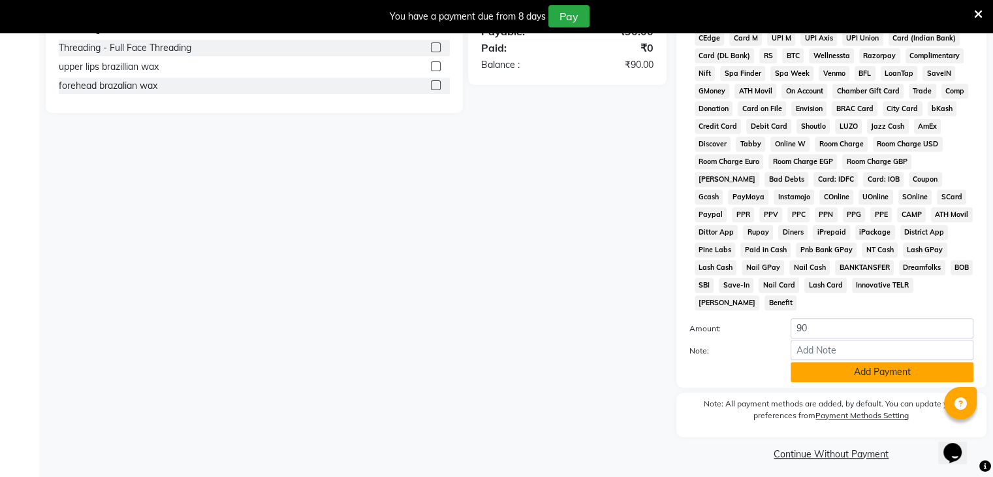
click at [890, 362] on button "Add Payment" at bounding box center [882, 372] width 183 height 20
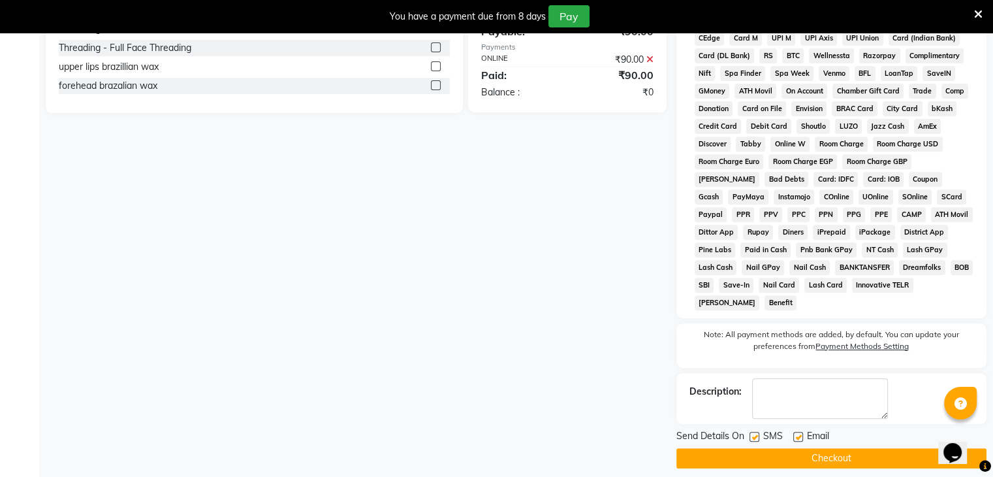
click at [838, 448] on button "Checkout" at bounding box center [831, 458] width 310 height 20
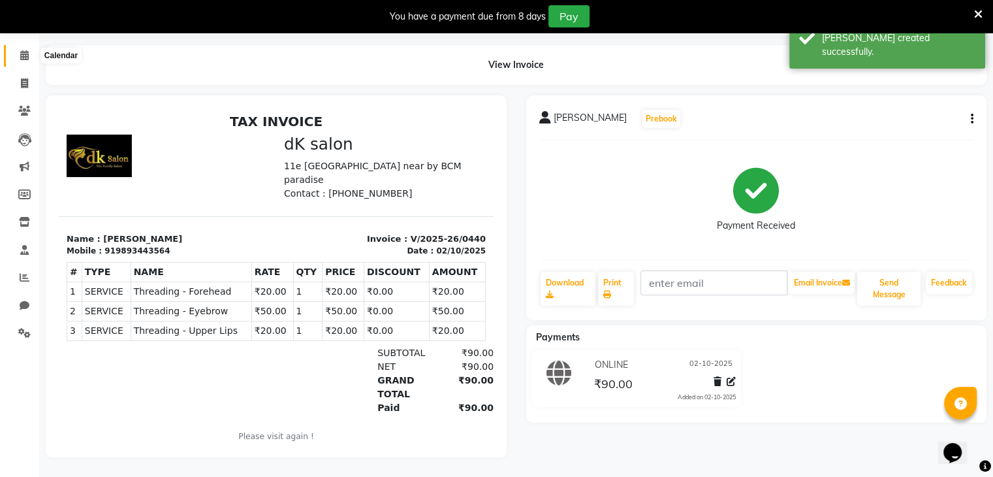
click at [24, 50] on icon at bounding box center [24, 55] width 8 height 10
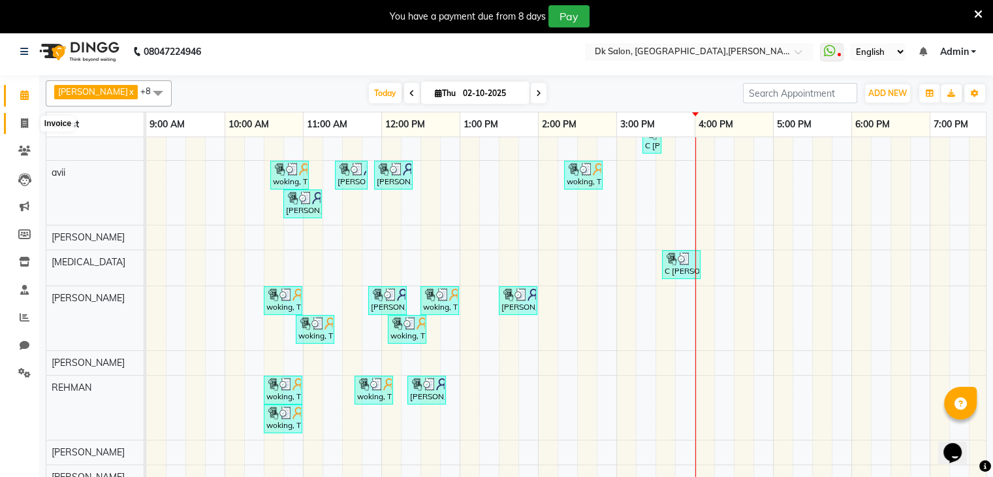
scroll to position [1, 0]
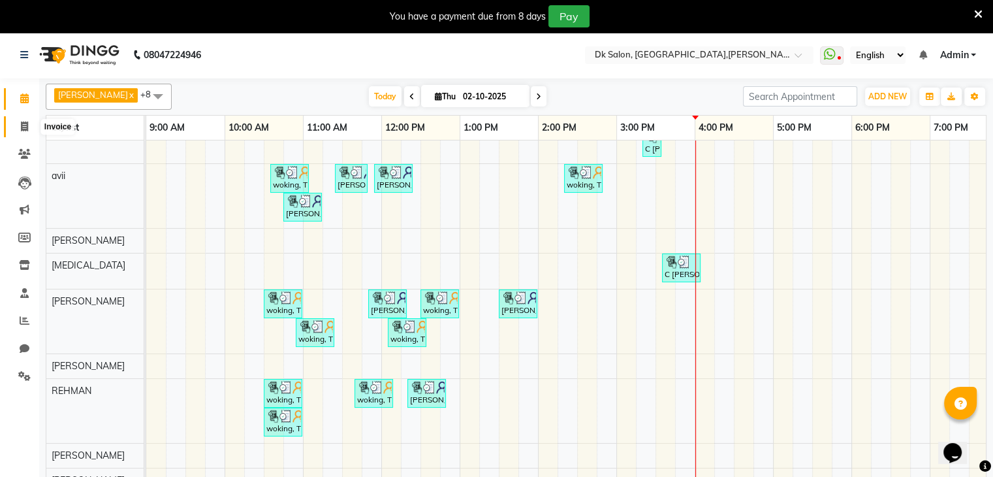
click at [15, 131] on span at bounding box center [24, 126] width 23 height 15
select select "service"
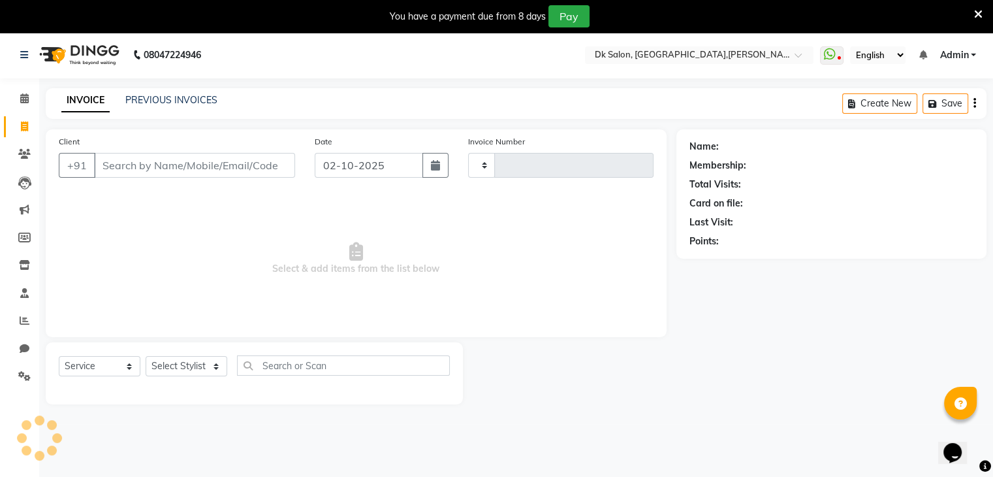
type input "0441"
select select "8913"
